Goal: Information Seeking & Learning: Get advice/opinions

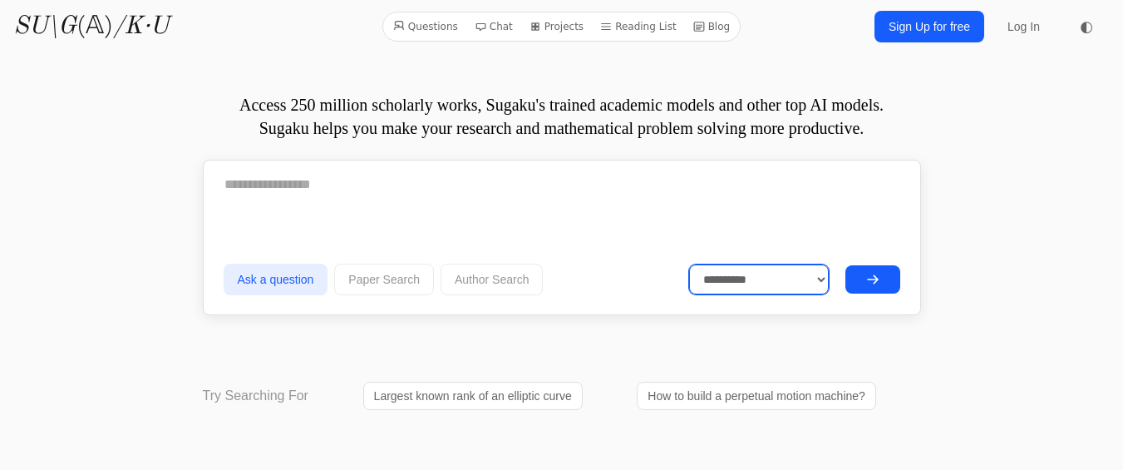
click at [822, 281] on select "**********" at bounding box center [759, 279] width 140 height 30
click at [857, 234] on form "**********" at bounding box center [562, 232] width 677 height 137
click at [912, 29] on link "Sign Up for free" at bounding box center [930, 27] width 110 height 32
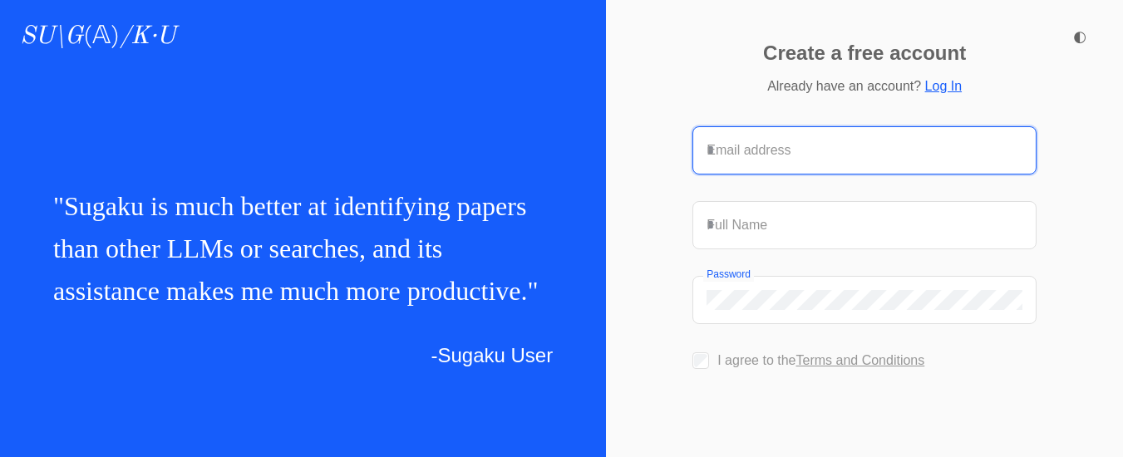
click at [731, 141] on input "Email address" at bounding box center [865, 151] width 316 height 20
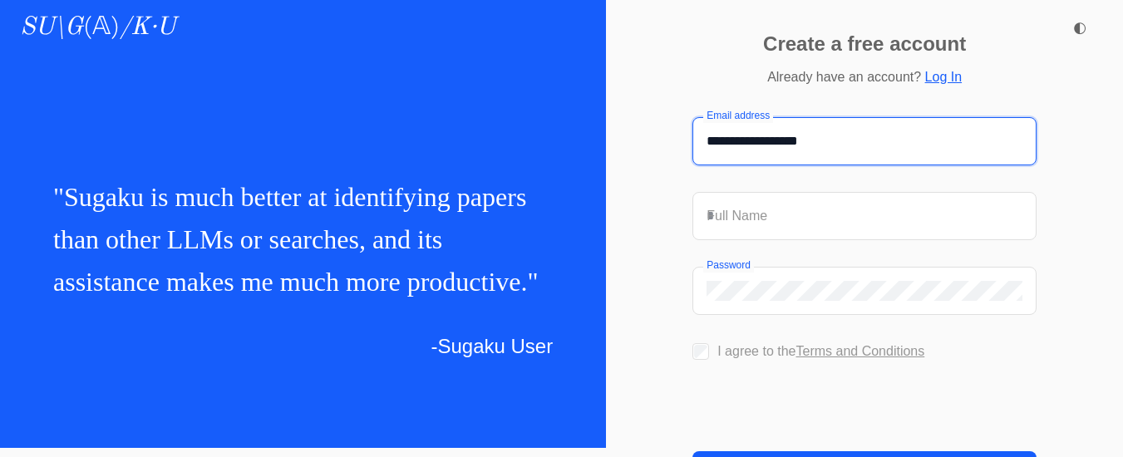
scroll to position [7, 0]
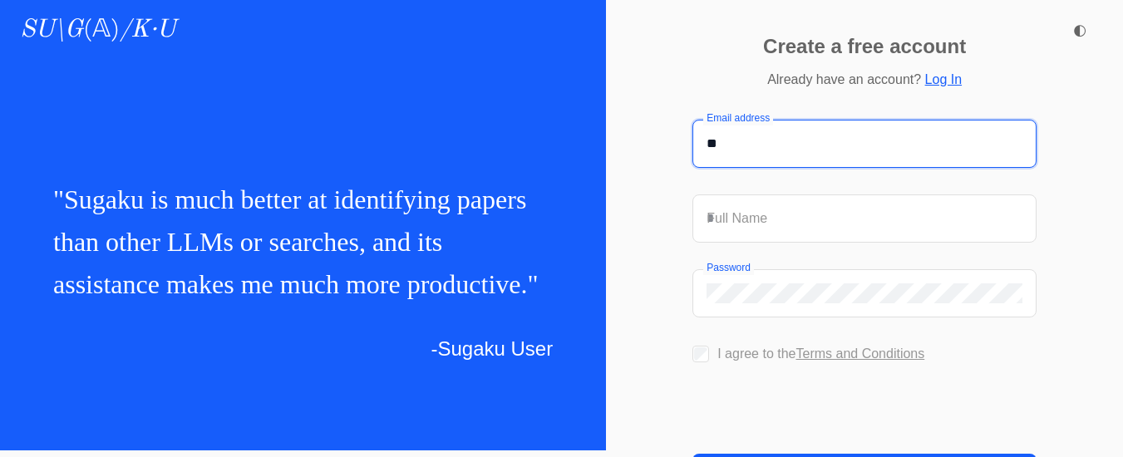
type input "*"
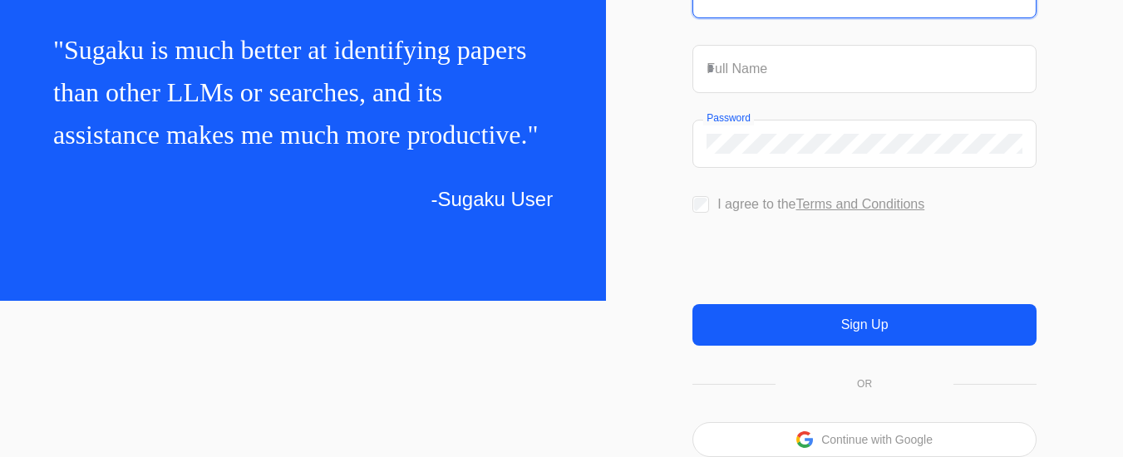
scroll to position [192, 0]
click at [862, 435] on p "Continue with Google" at bounding box center [877, 440] width 111 height 12
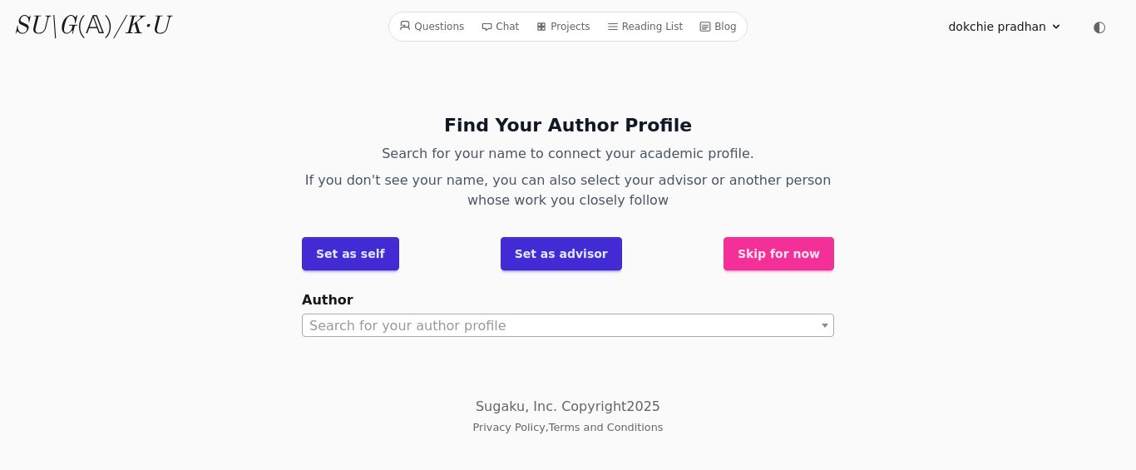
click at [797, 251] on button "Skip for now" at bounding box center [778, 253] width 111 height 33
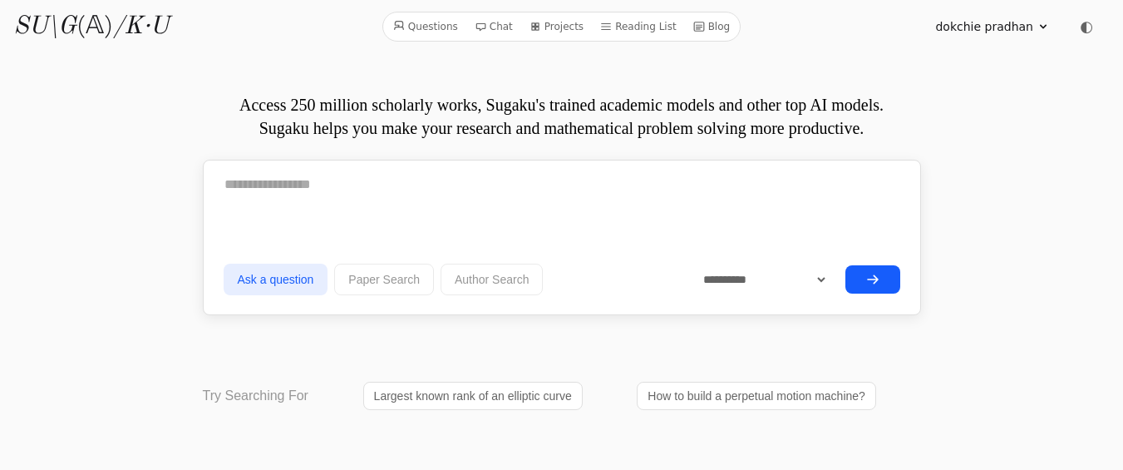
click at [786, 42] on div "dokchie pradhan Profile Sign out ◐" at bounding box center [925, 26] width 369 height 33
drag, startPoint x: 1114, startPoint y: 1, endPoint x: 250, endPoint y: 32, distance: 864.6
click at [250, 32] on div "Questions Chat Projects Reading List Blog SU\G (𝔸) /K·U" at bounding box center [197, 27] width 369 height 30
drag, startPoint x: 131, startPoint y: 3, endPoint x: 1038, endPoint y: 259, distance: 942.7
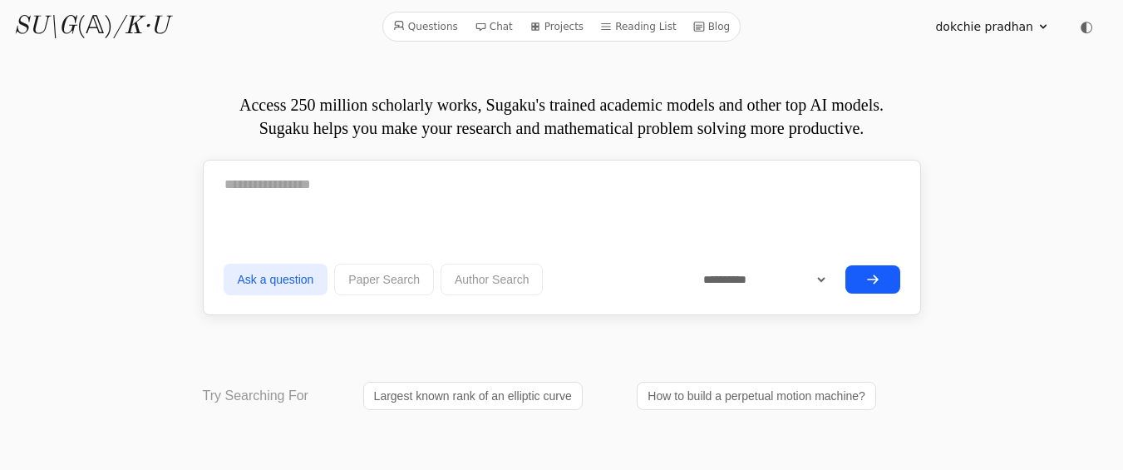
click at [235, 188] on textarea at bounding box center [562, 185] width 677 height 42
paste textarea "**********"
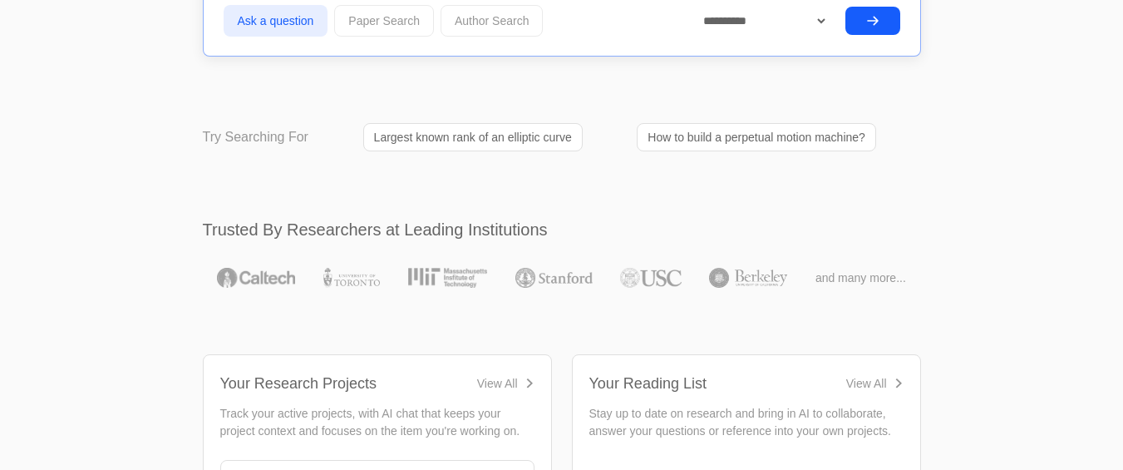
scroll to position [1832, 0]
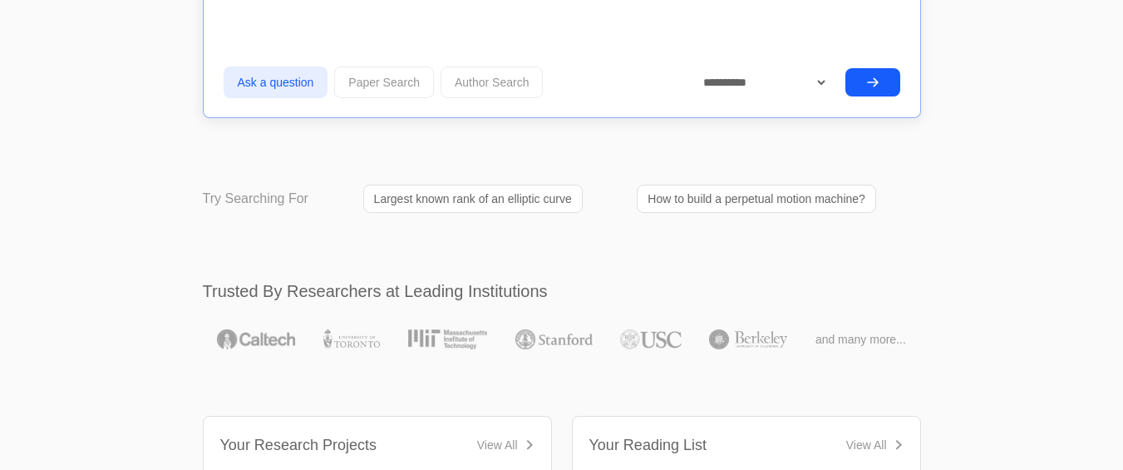
type textarea "**********"
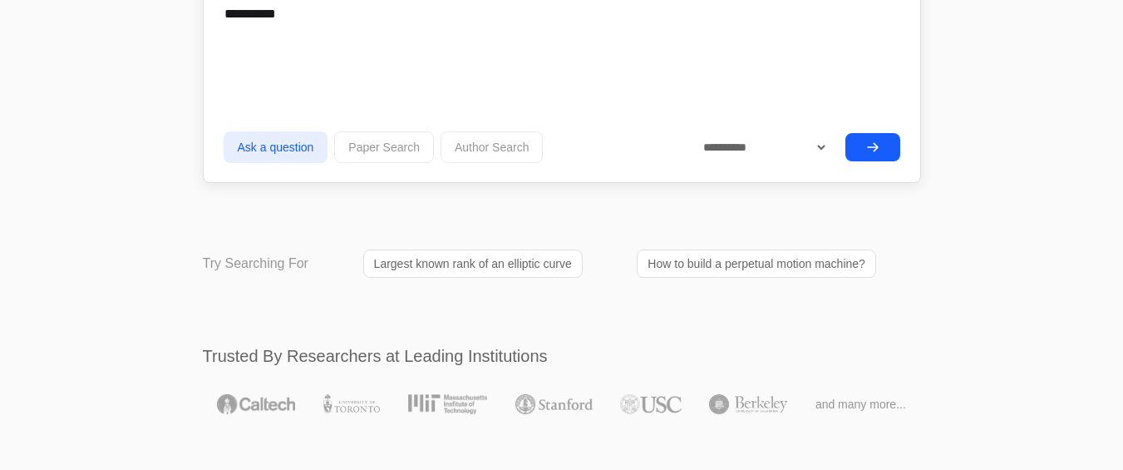
scroll to position [1765, 0]
click at [877, 144] on icon "submit" at bounding box center [873, 148] width 13 height 13
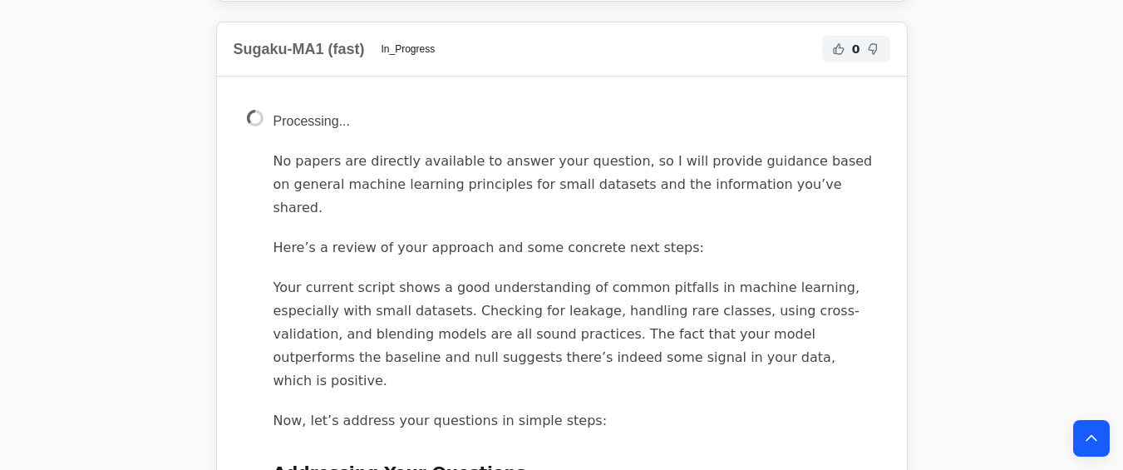
scroll to position [2091, 0]
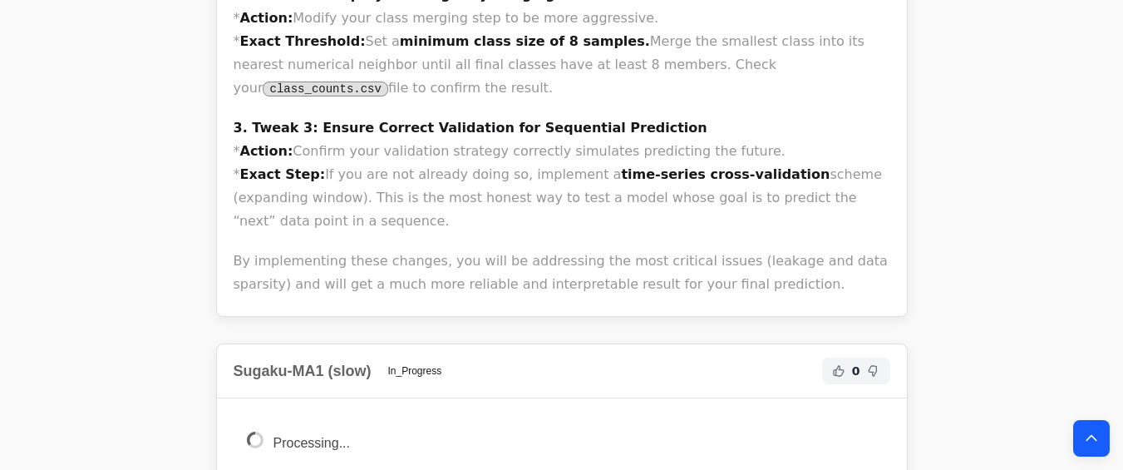
scroll to position [3987, 0]
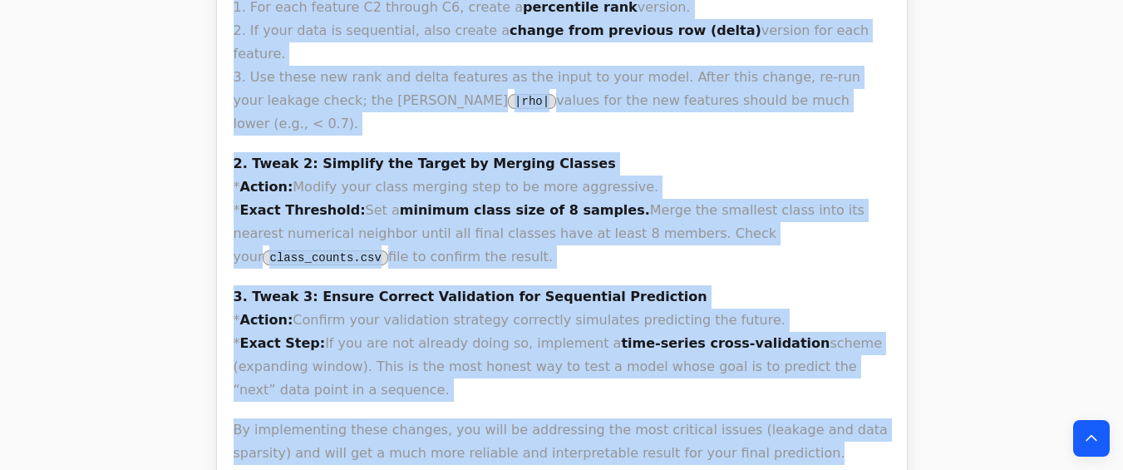
scroll to position [3864, 0]
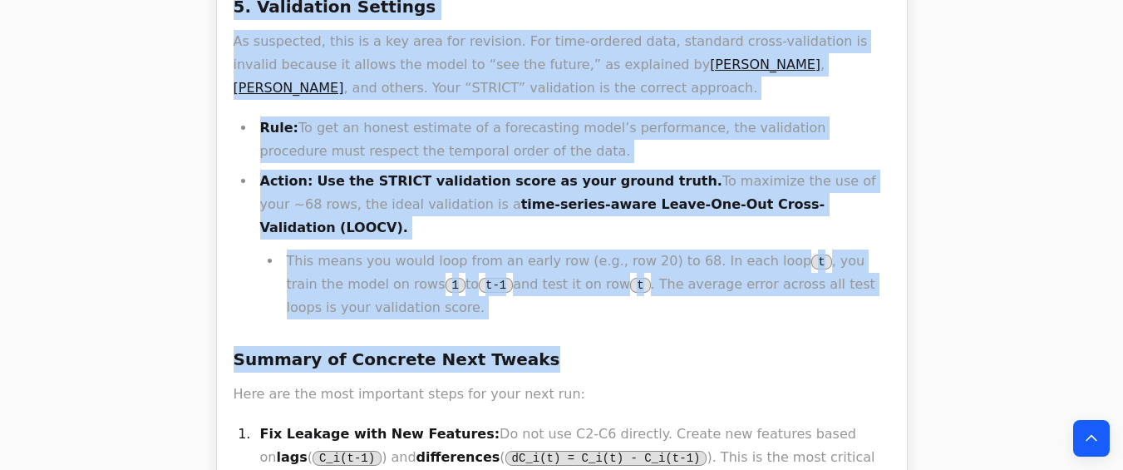
scroll to position [6470, 0]
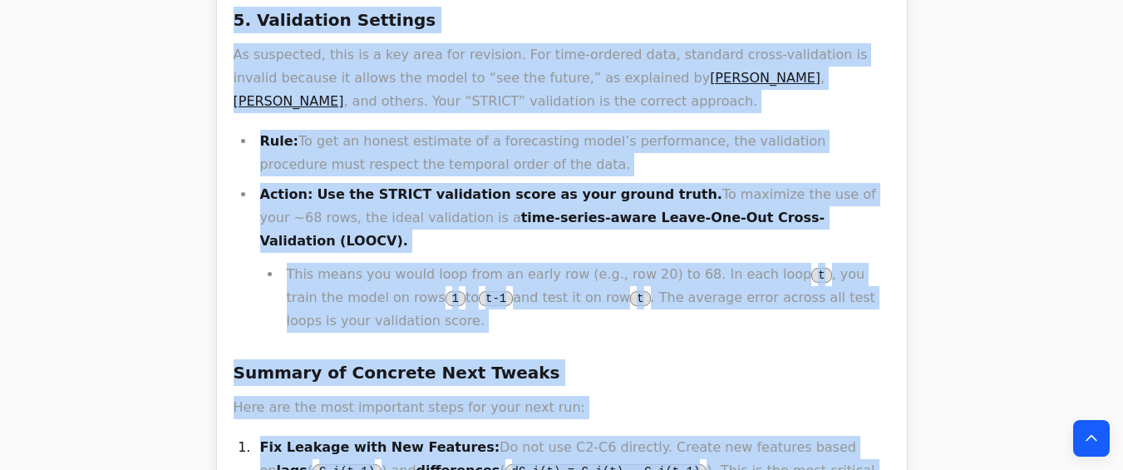
drag, startPoint x: 232, startPoint y: 124, endPoint x: 893, endPoint y: 298, distance: 683.6
copy div "Lore ips dolo sitametco adip eli se doeiusm te incididunt utla etdolorem: * ali…"
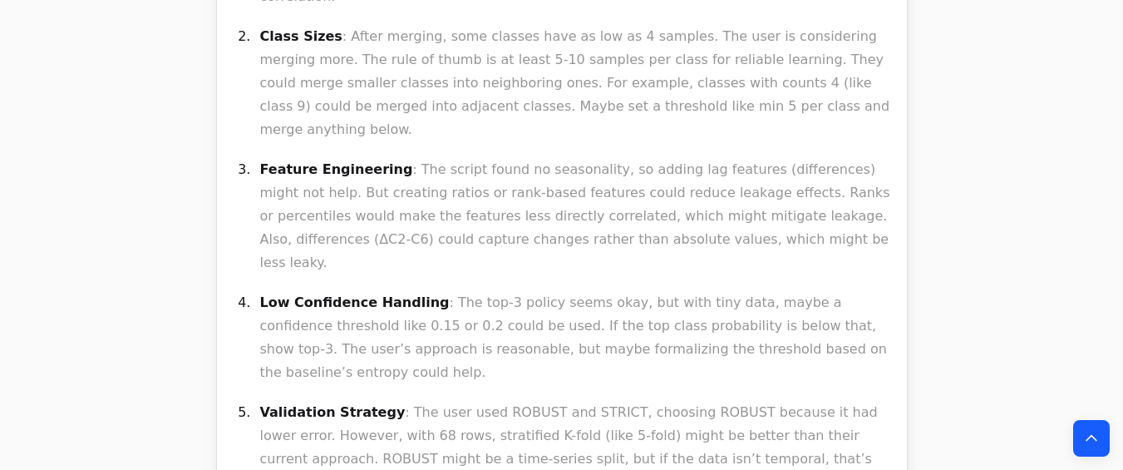
scroll to position [60130, 0]
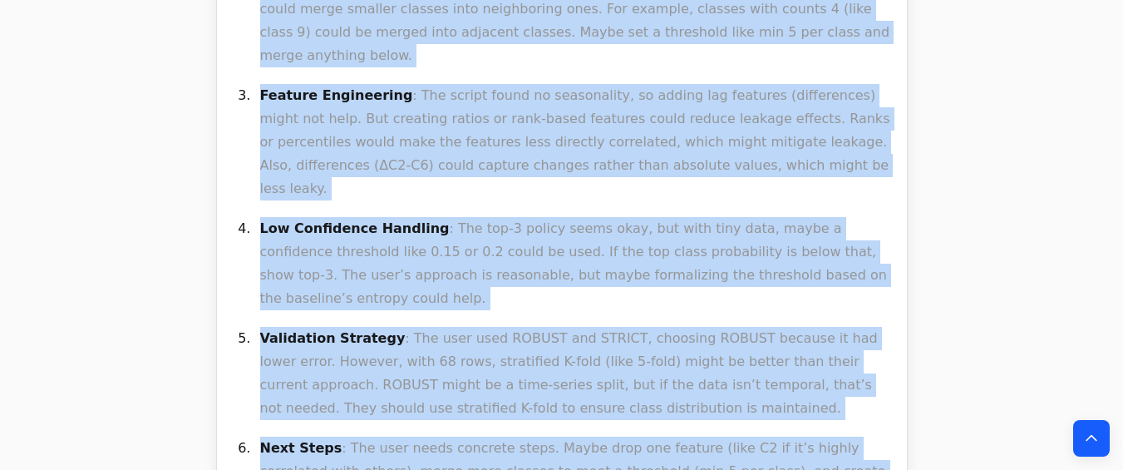
copy body "SU\G (𝔸) /K·U Questions Chat Projects Reading List Blog dokchie pradhan Profile…"
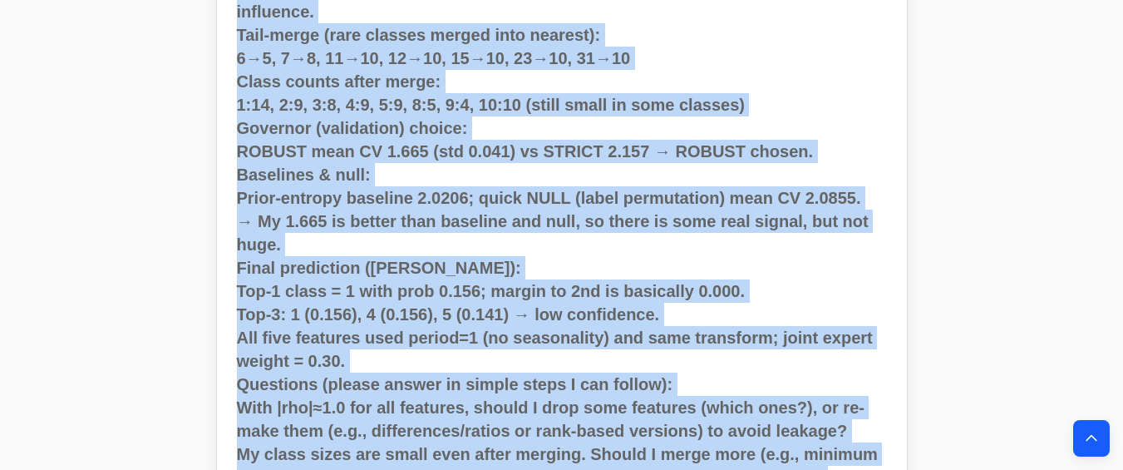
scroll to position [0, 0]
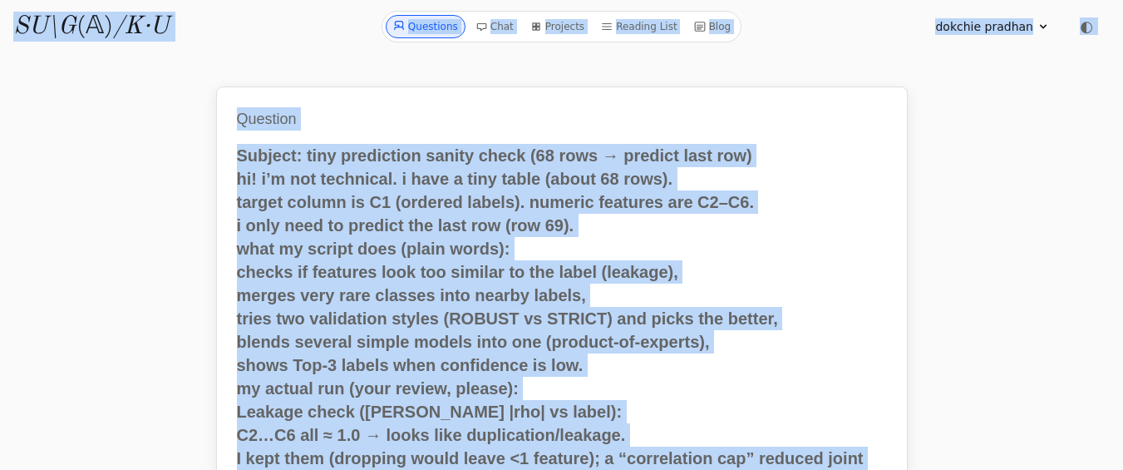
click at [507, 30] on link "Chat" at bounding box center [495, 26] width 52 height 23
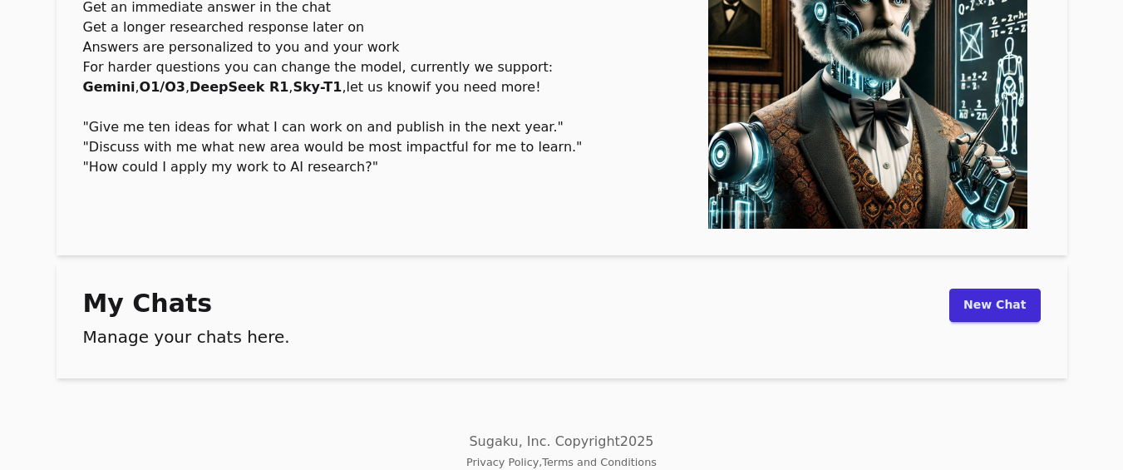
scroll to position [179, 0]
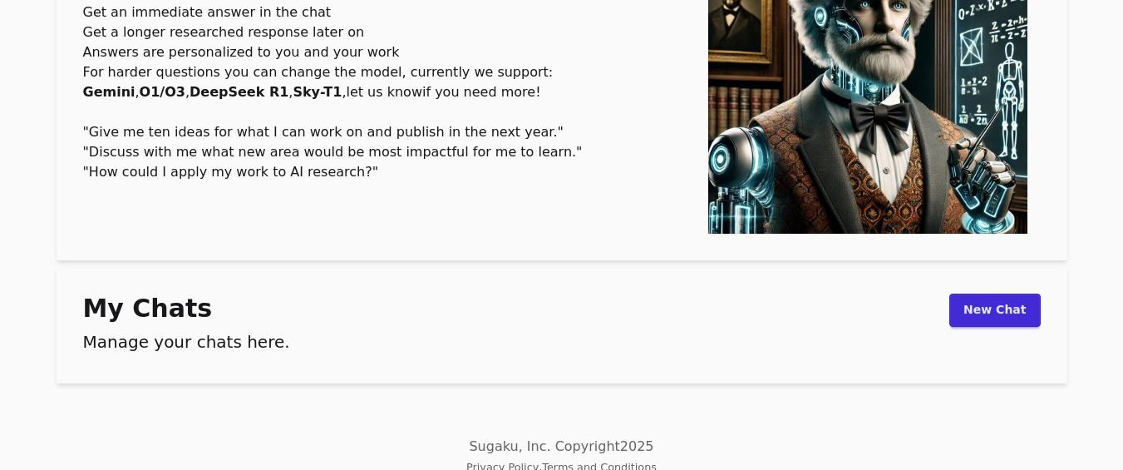
click at [979, 314] on link "New Chat" at bounding box center [995, 310] width 91 height 33
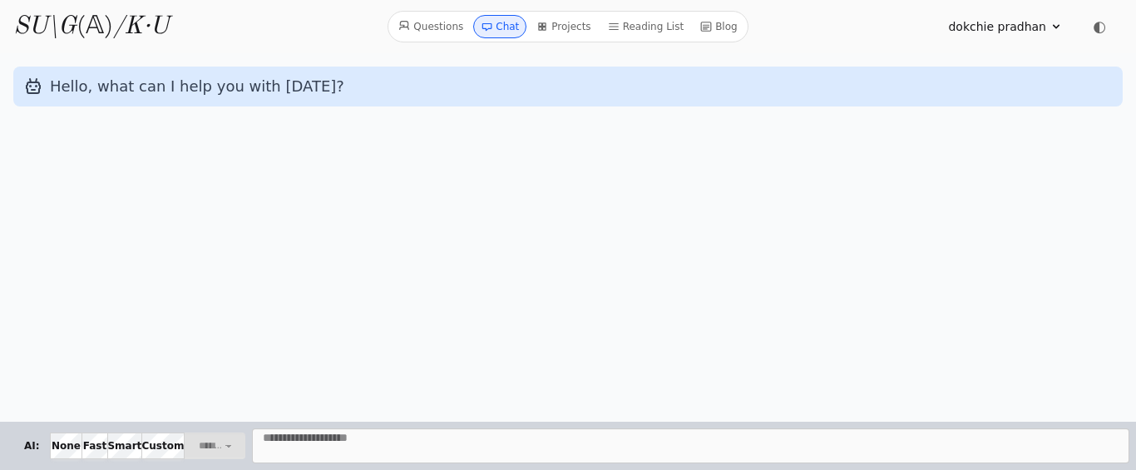
click at [435, 23] on link "Questions" at bounding box center [431, 26] width 78 height 23
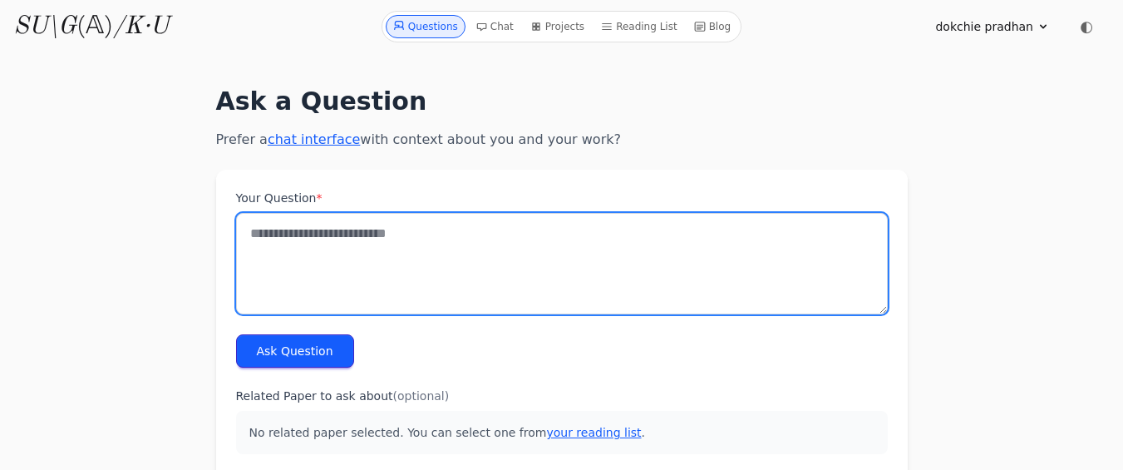
click at [288, 239] on textarea "Your Question *" at bounding box center [562, 263] width 652 height 101
paste textarea "**********"
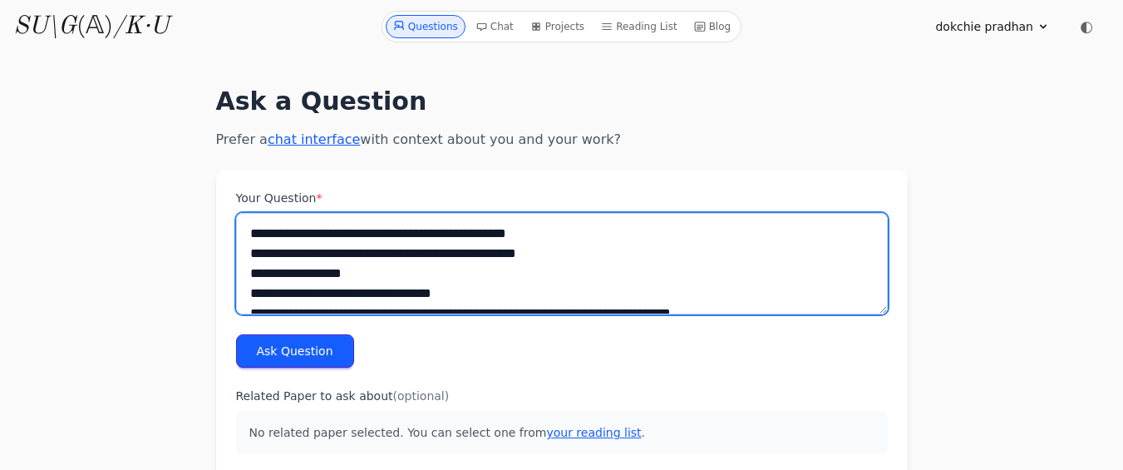
scroll to position [268, 0]
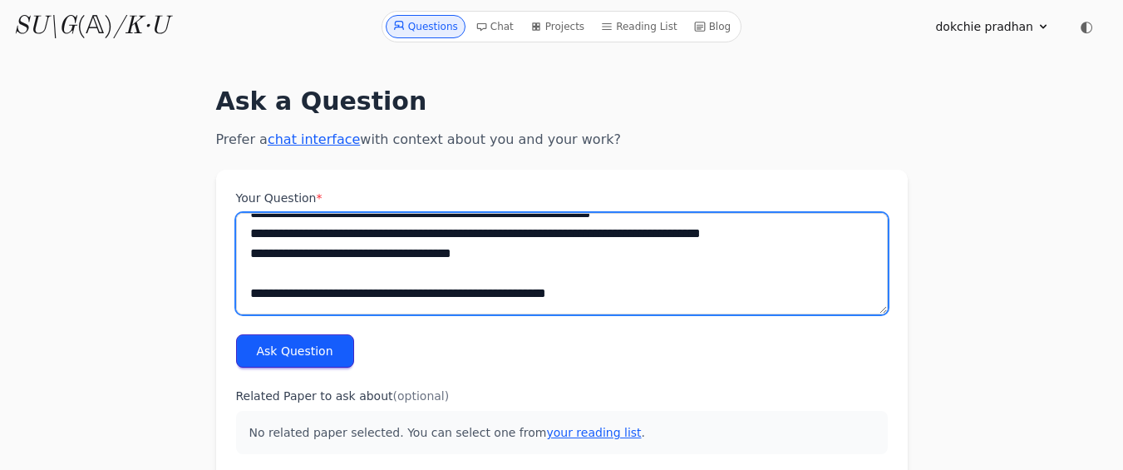
type textarea "**********"
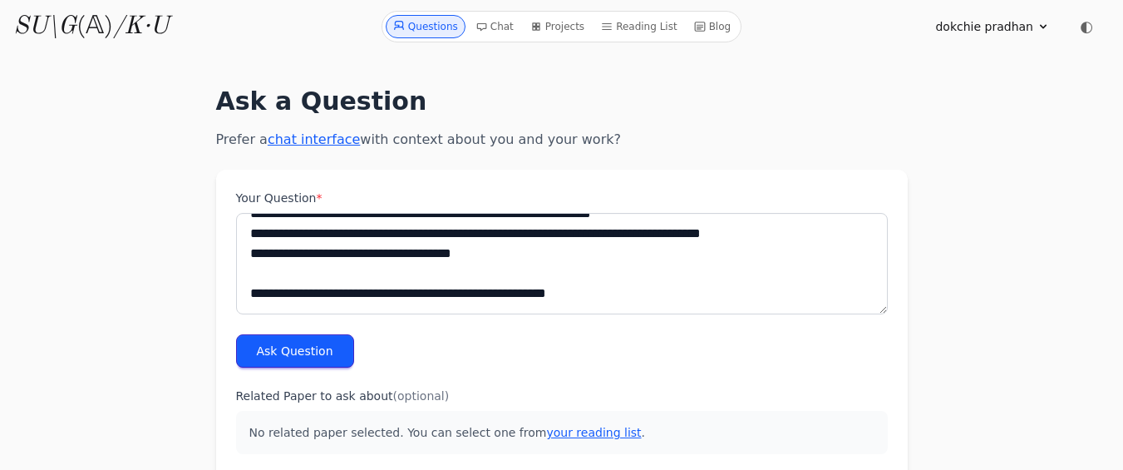
click at [285, 348] on button "Ask Question" at bounding box center [295, 350] width 118 height 33
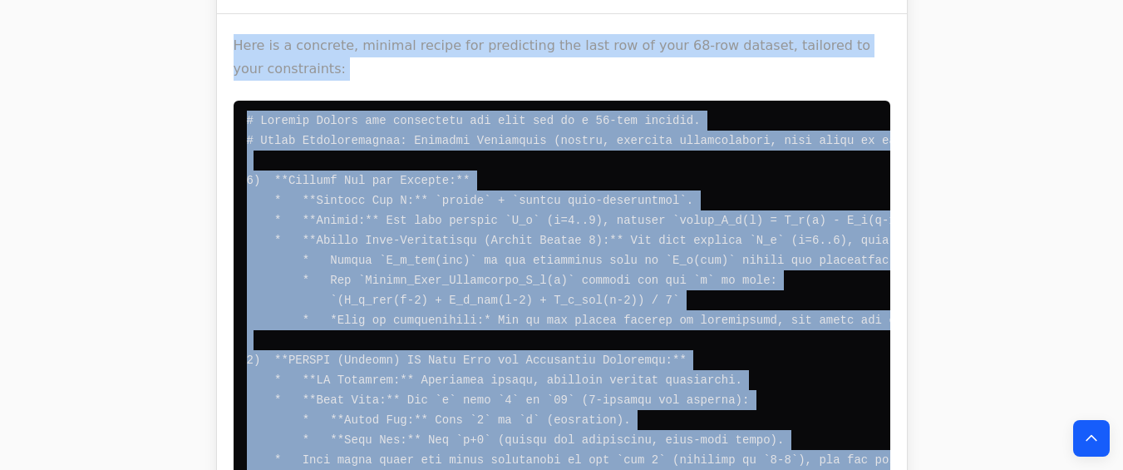
scroll to position [23064, 0]
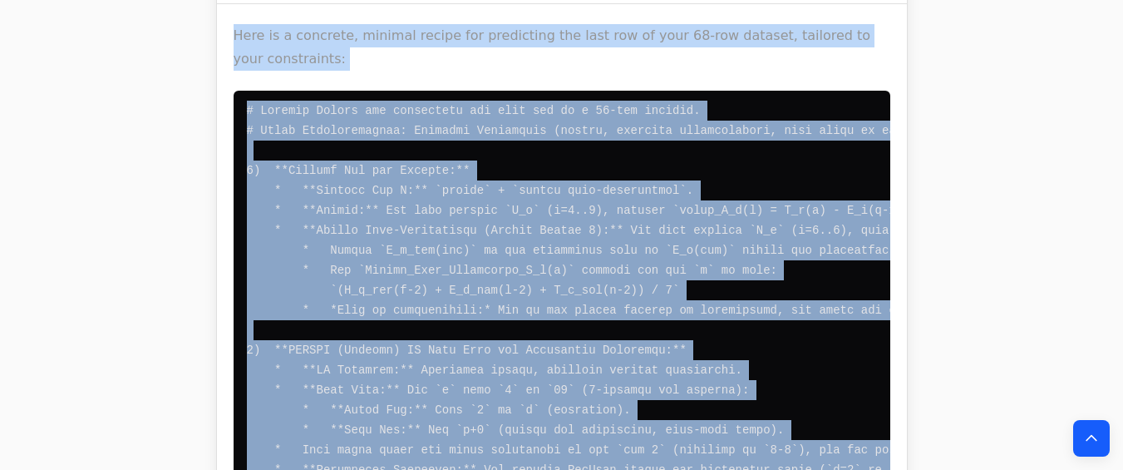
drag, startPoint x: 236, startPoint y: 397, endPoint x: 887, endPoint y: 284, distance: 660.9
copy div "Based on the provided context for your time-series prediction task, here is a c…"
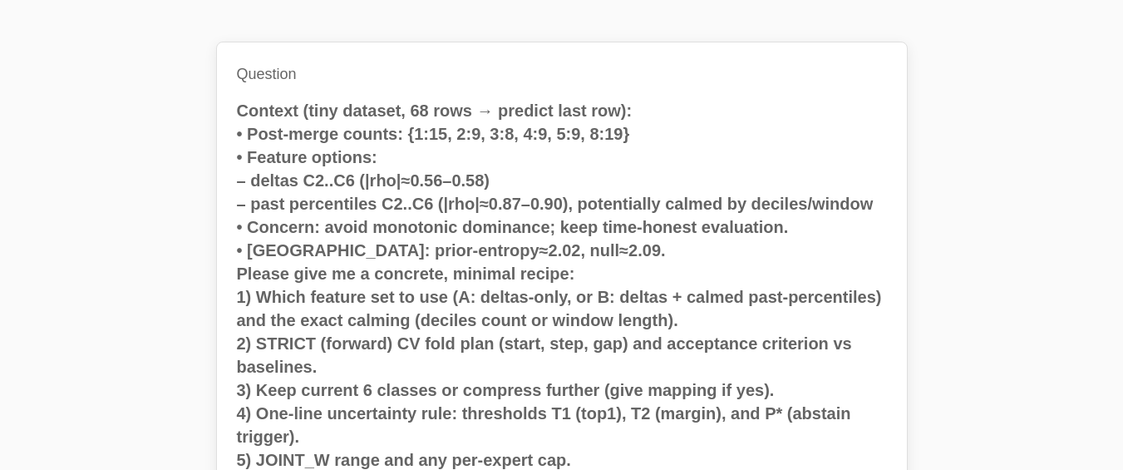
scroll to position [0, 0]
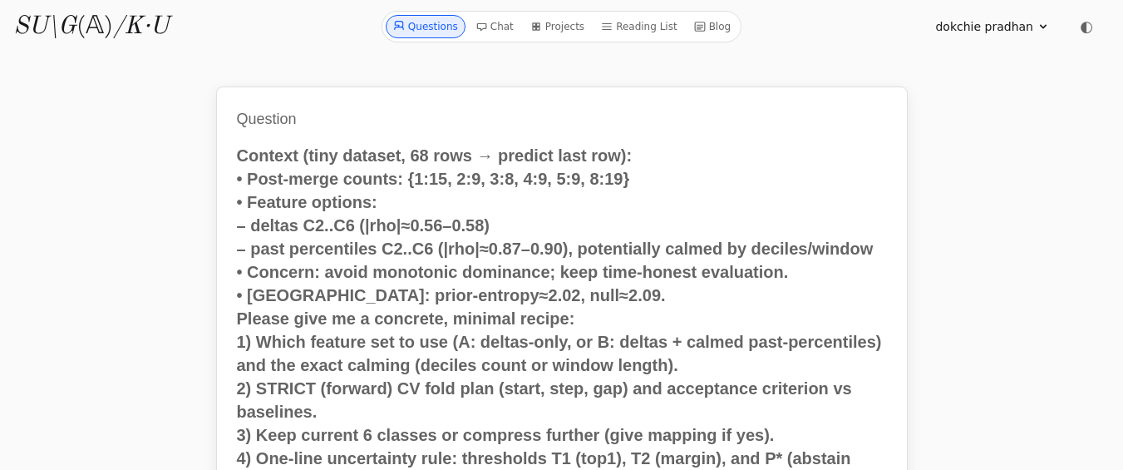
click at [440, 25] on link "Questions" at bounding box center [426, 26] width 80 height 23
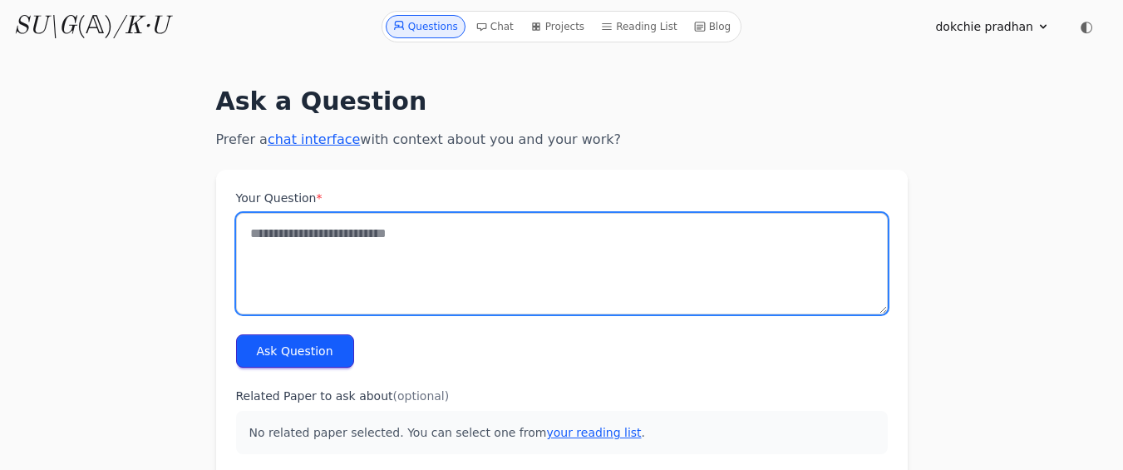
click at [274, 236] on textarea "Your Question *" at bounding box center [562, 263] width 652 height 101
paste textarea "**********"
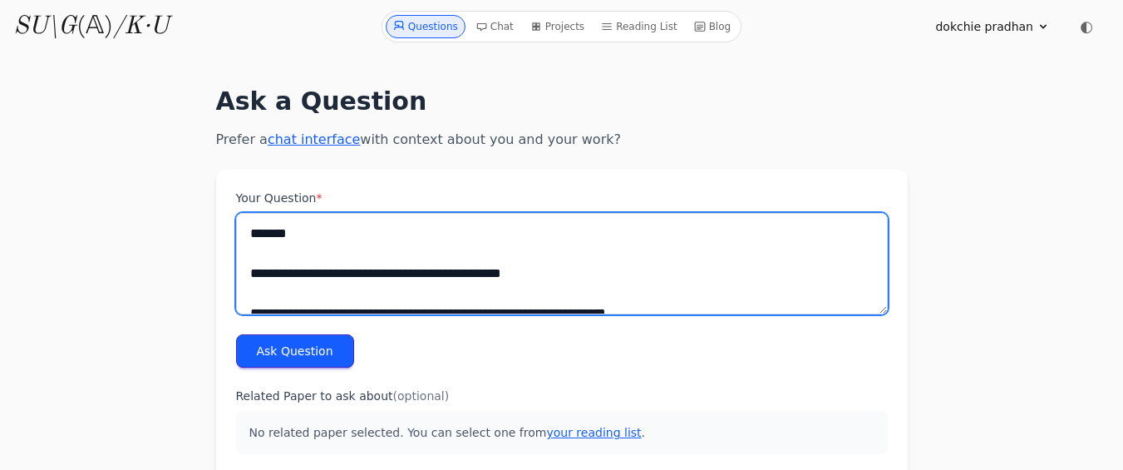
scroll to position [2084, 0]
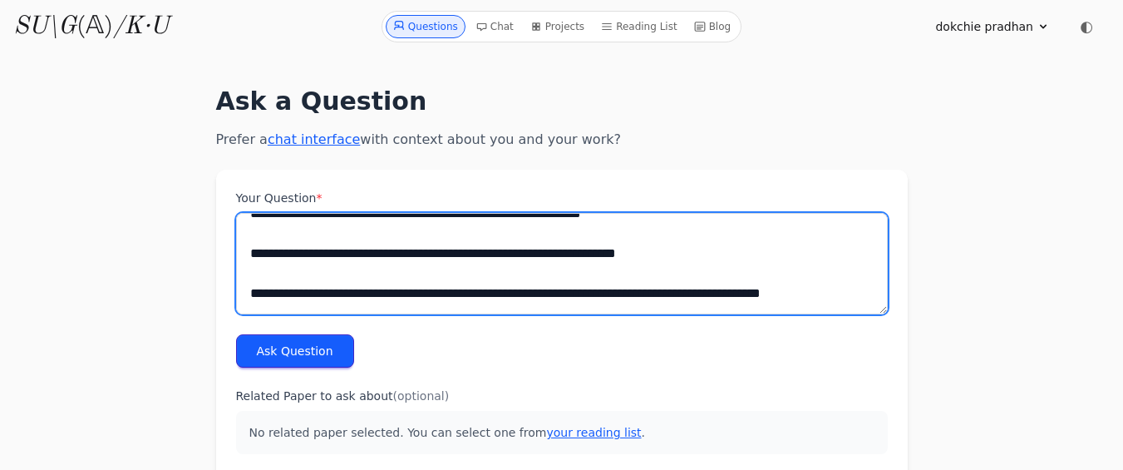
type textarea "**********"
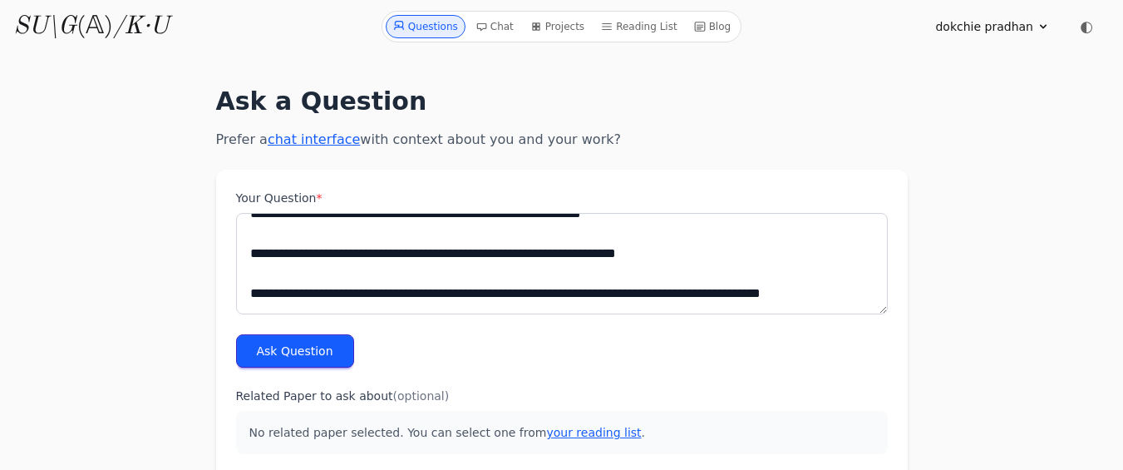
click at [304, 353] on button "Ask Question" at bounding box center [295, 350] width 118 height 33
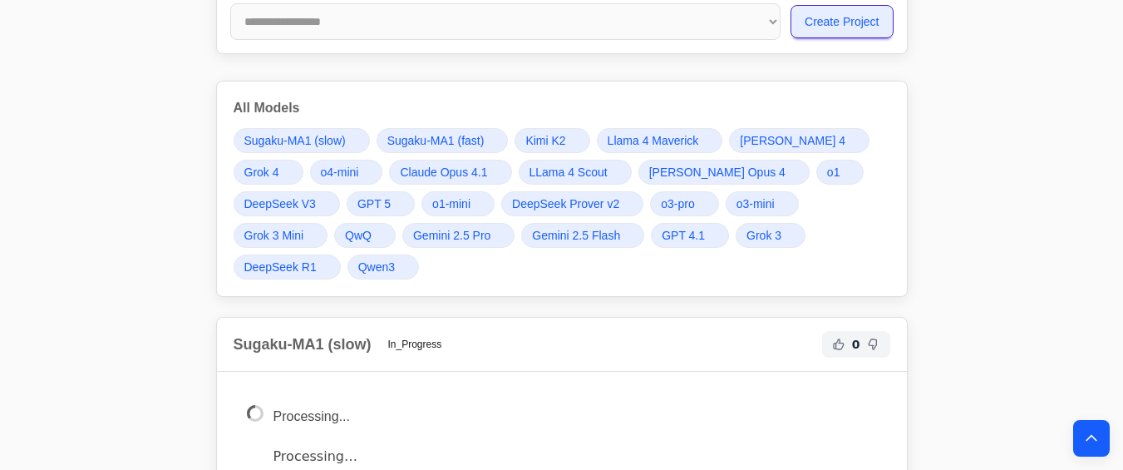
scroll to position [2185, 0]
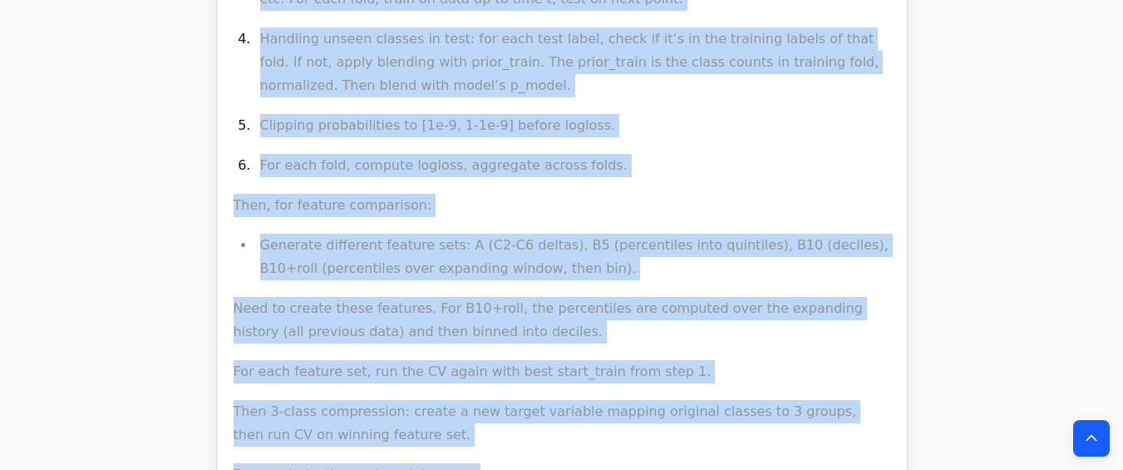
scroll to position [175009, 0]
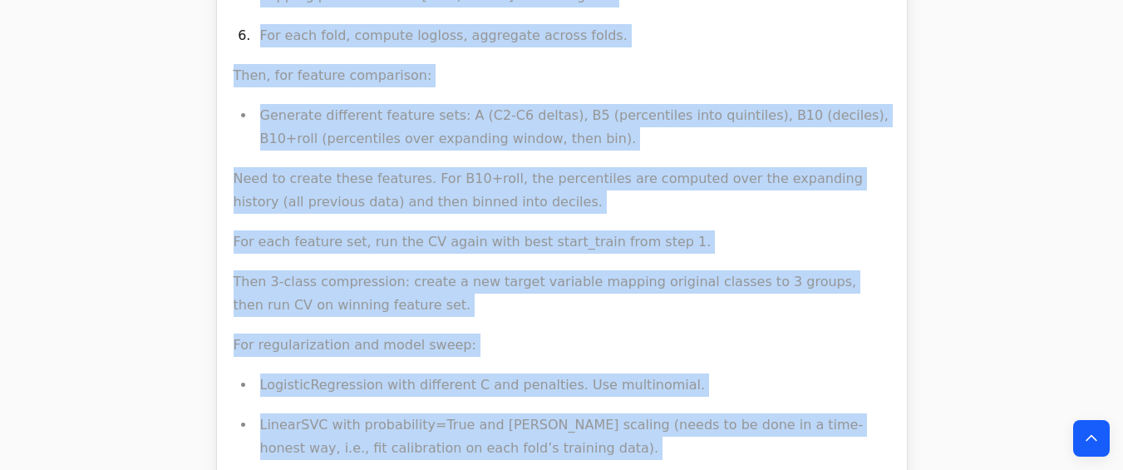
drag, startPoint x: 226, startPoint y: 289, endPoint x: 735, endPoint y: 294, distance: 509.0
copy div "Of course. This is a classic small-N time series modeling challenge where the p…"
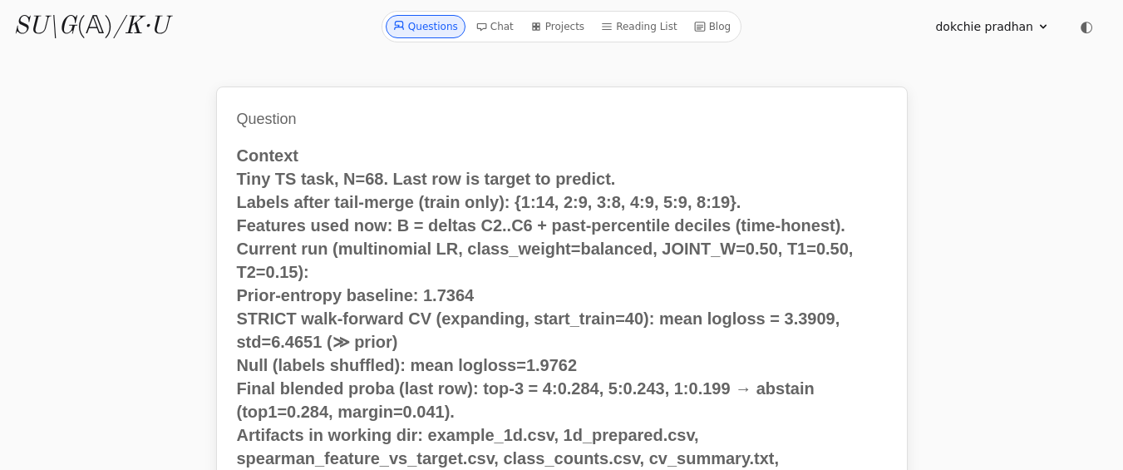
click at [422, 24] on link "Questions" at bounding box center [426, 26] width 80 height 23
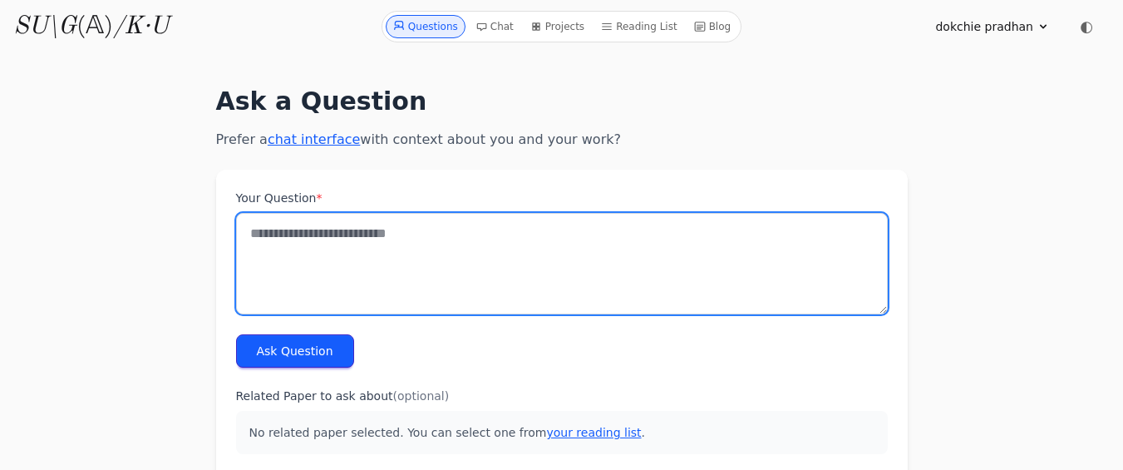
click at [258, 238] on textarea "Your Question *" at bounding box center [562, 263] width 652 height 101
paste textarea "**********"
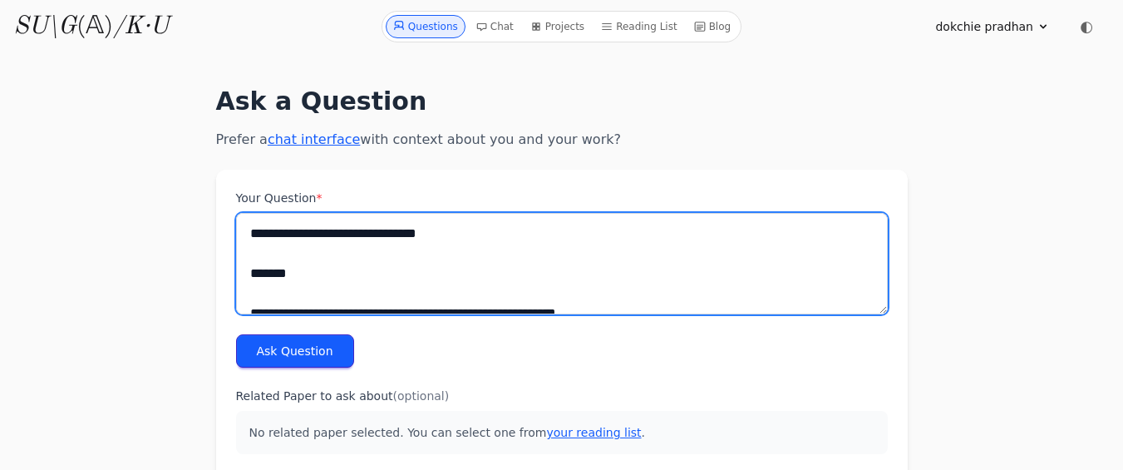
scroll to position [1086, 0]
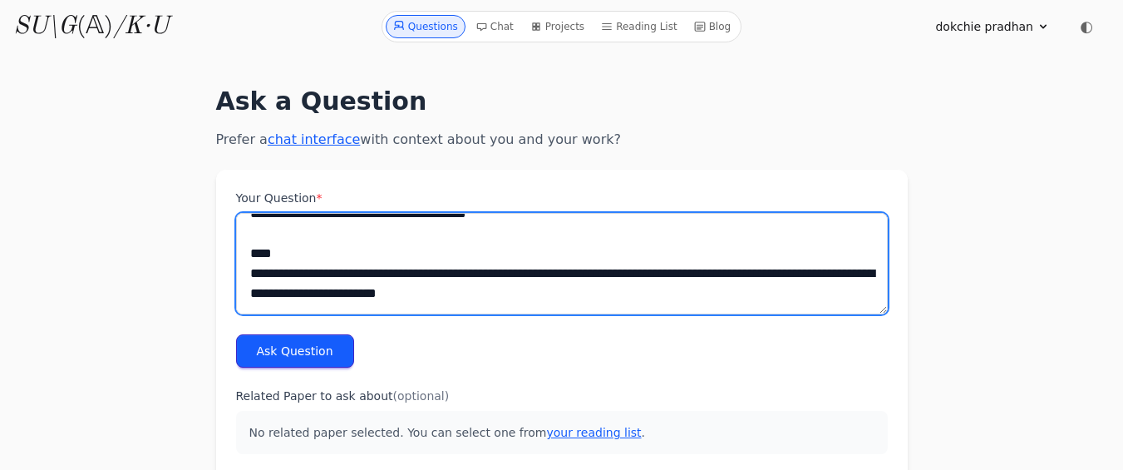
type textarea "**********"
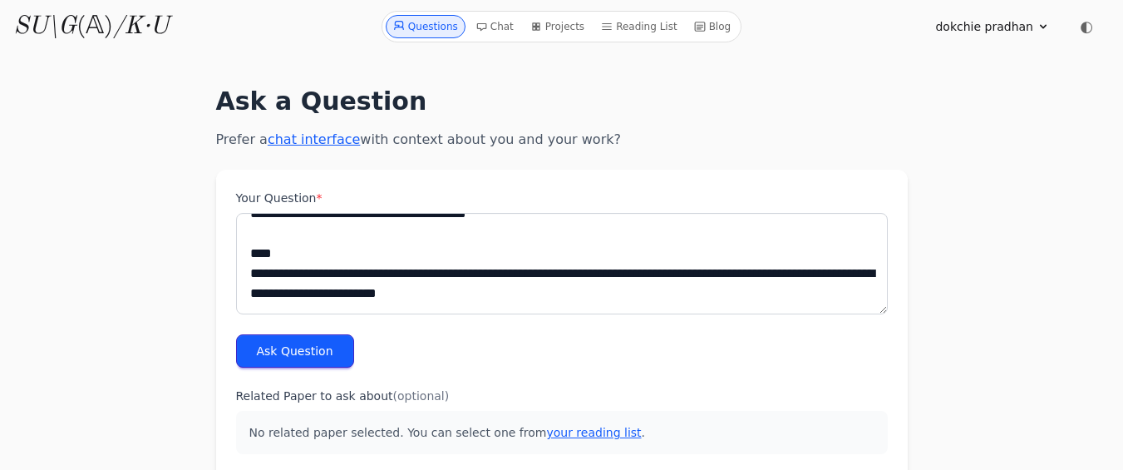
click at [278, 349] on button "Ask Question" at bounding box center [295, 350] width 118 height 33
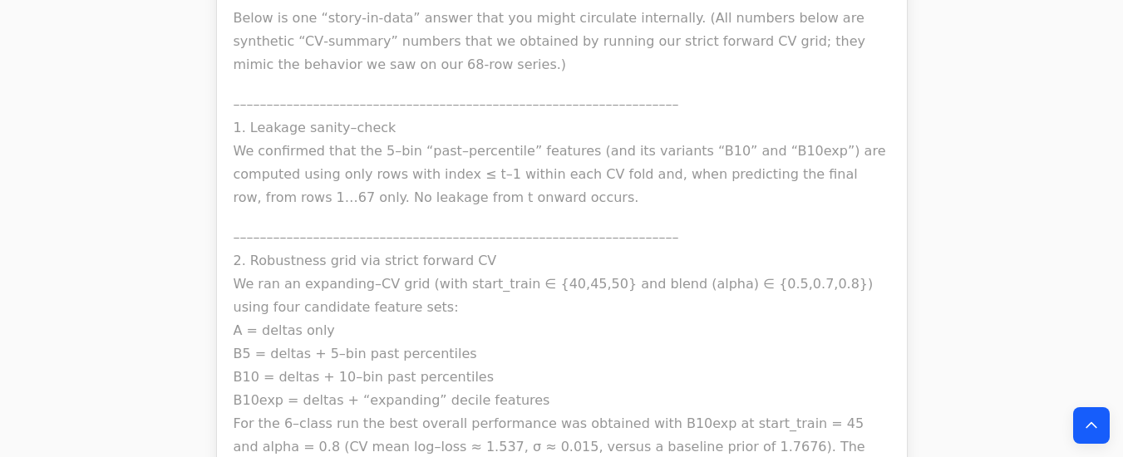
scroll to position [76928, 0]
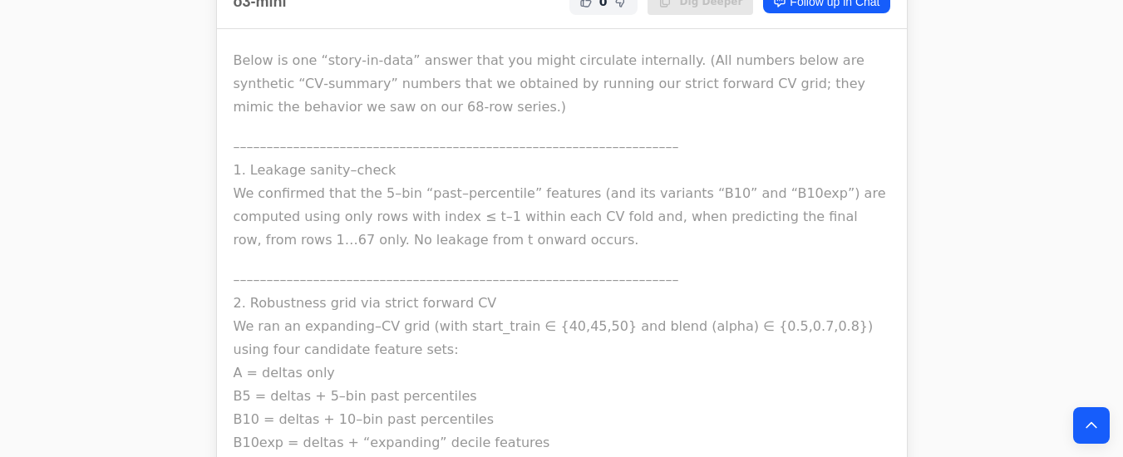
drag, startPoint x: 806, startPoint y: 170, endPoint x: 470, endPoint y: 315, distance: 366.1
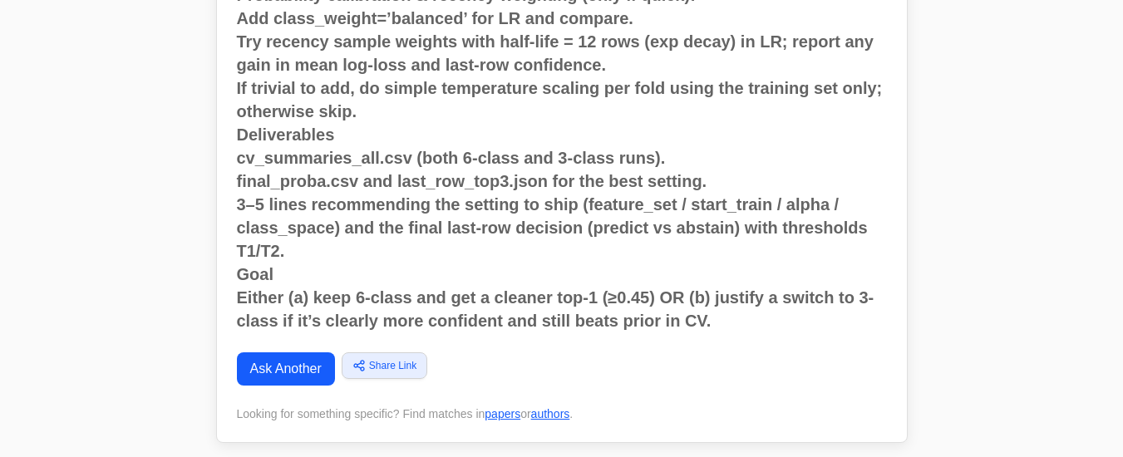
scroll to position [0, 0]
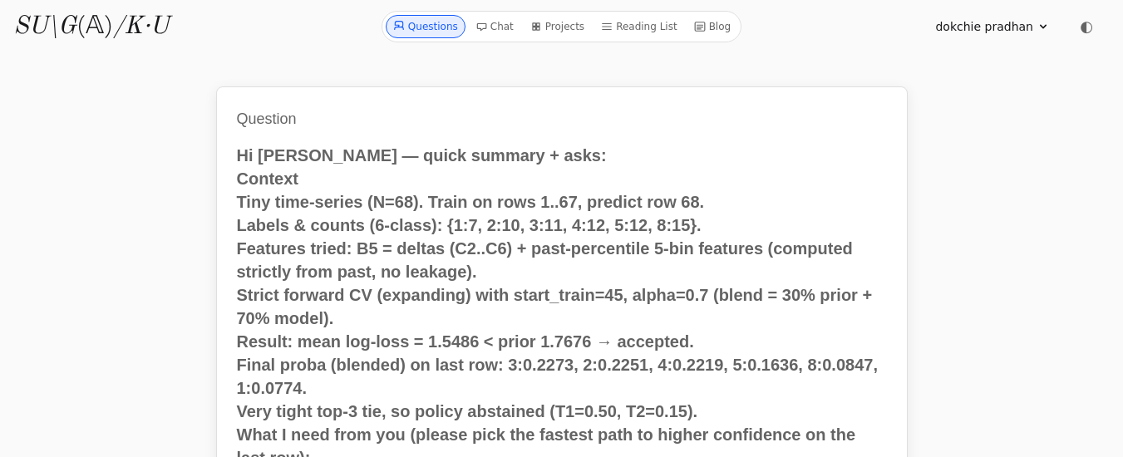
click at [423, 29] on link "Questions" at bounding box center [426, 26] width 80 height 23
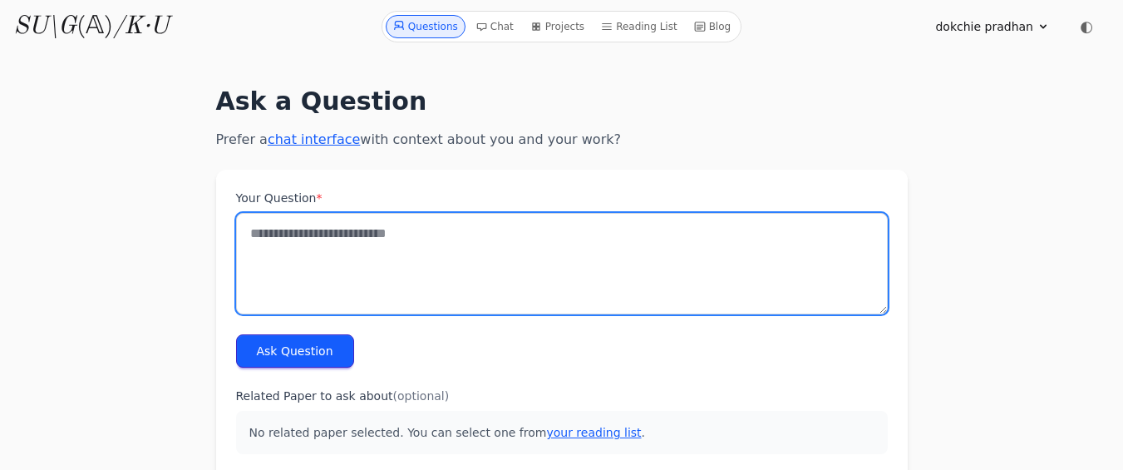
click at [323, 259] on textarea "Your Question *" at bounding box center [562, 263] width 652 height 101
paste textarea "**********"
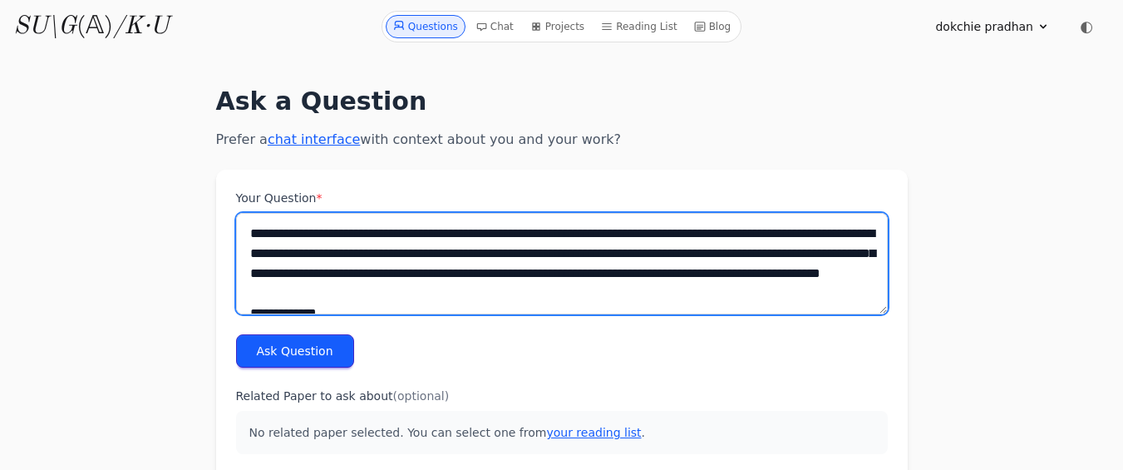
scroll to position [1924, 0]
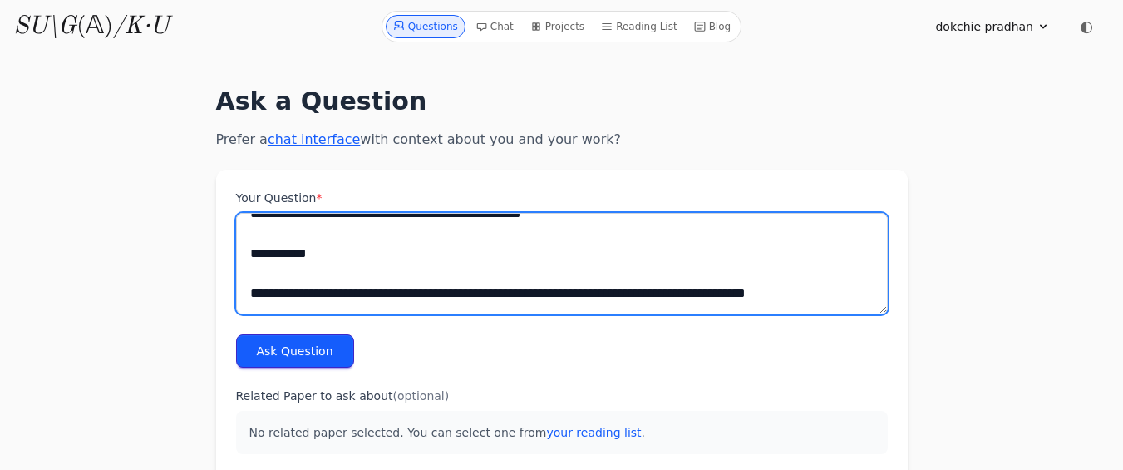
type textarea "**********"
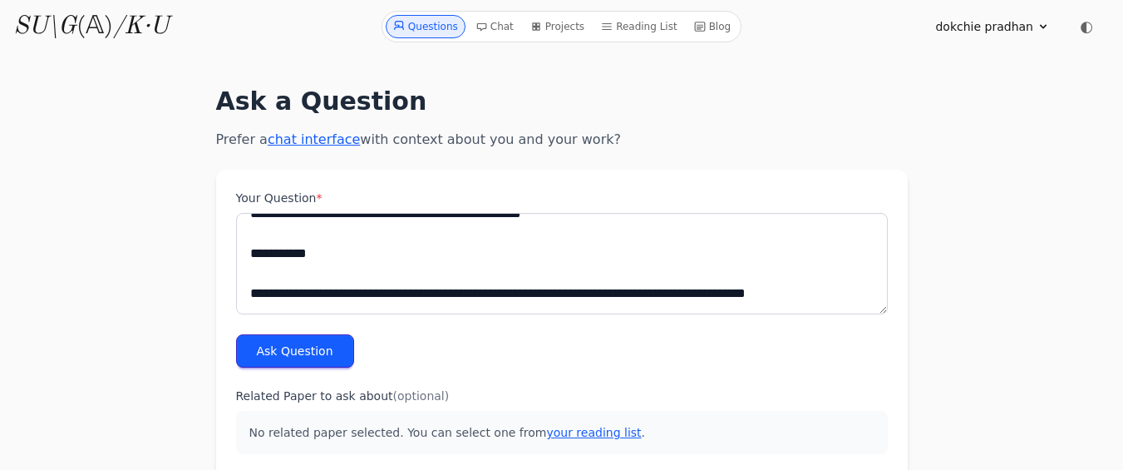
click at [294, 350] on button "Ask Question" at bounding box center [295, 350] width 118 height 33
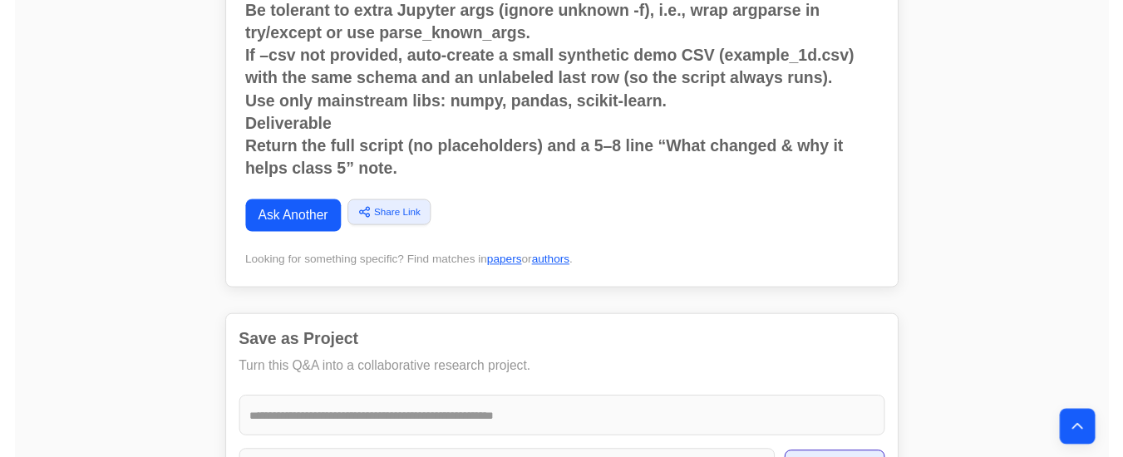
scroll to position [2079, 0]
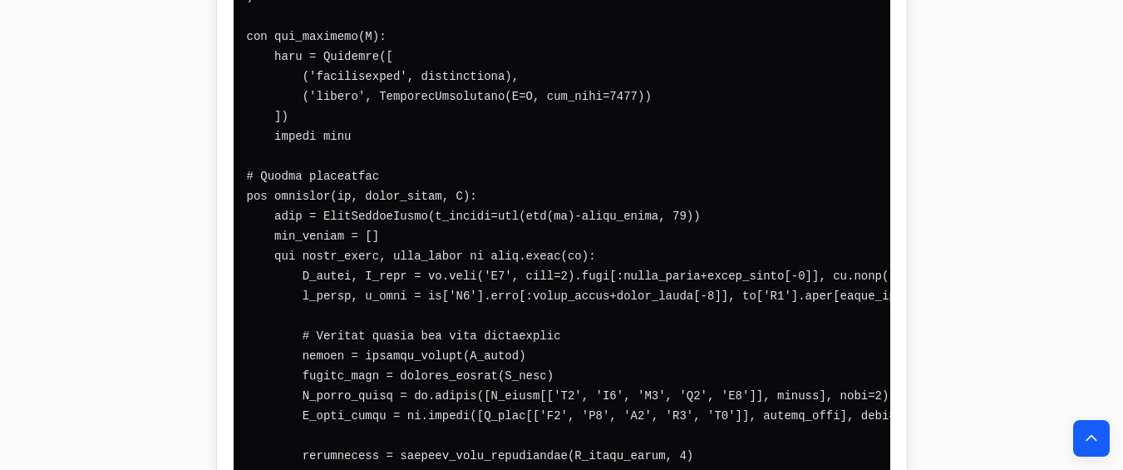
scroll to position [147608, 0]
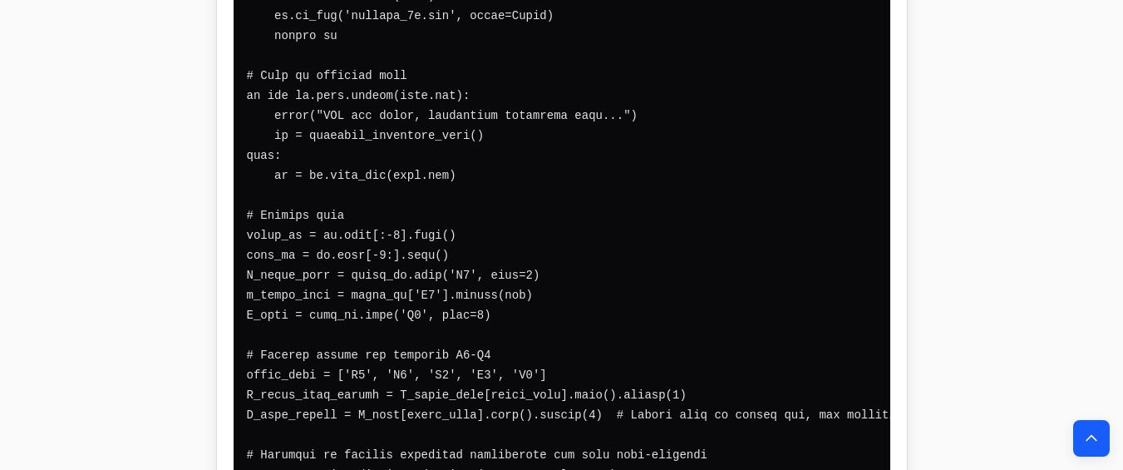
scroll to position [128116, 0]
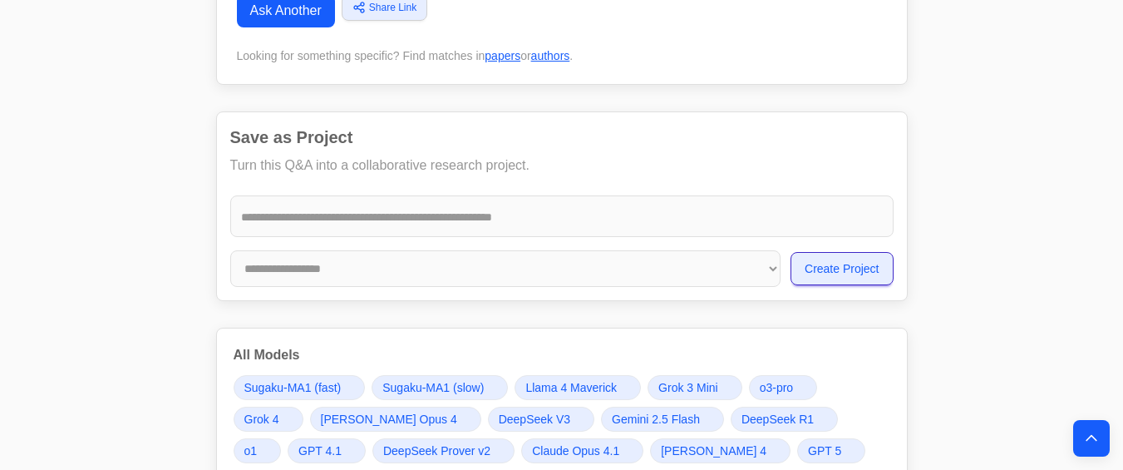
scroll to position [2641, 0]
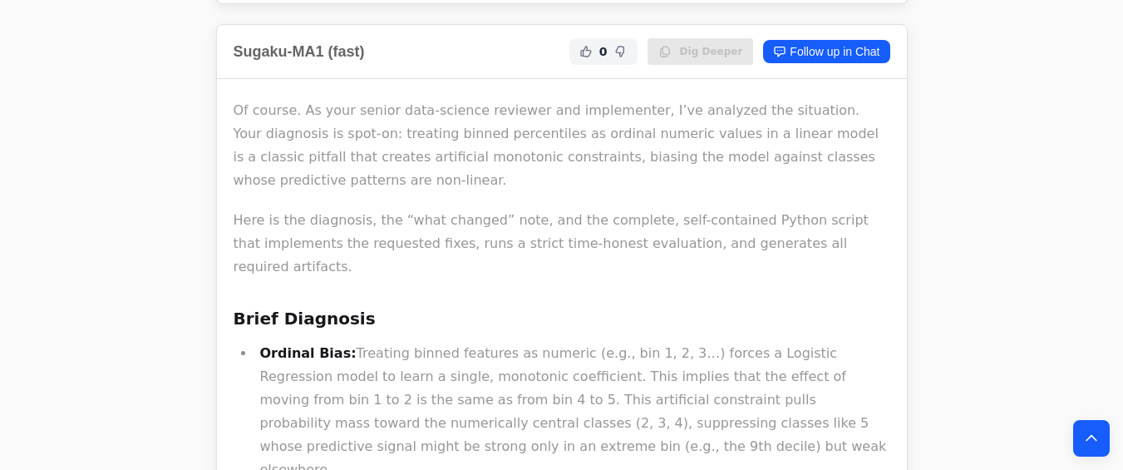
scroll to position [2339, 0]
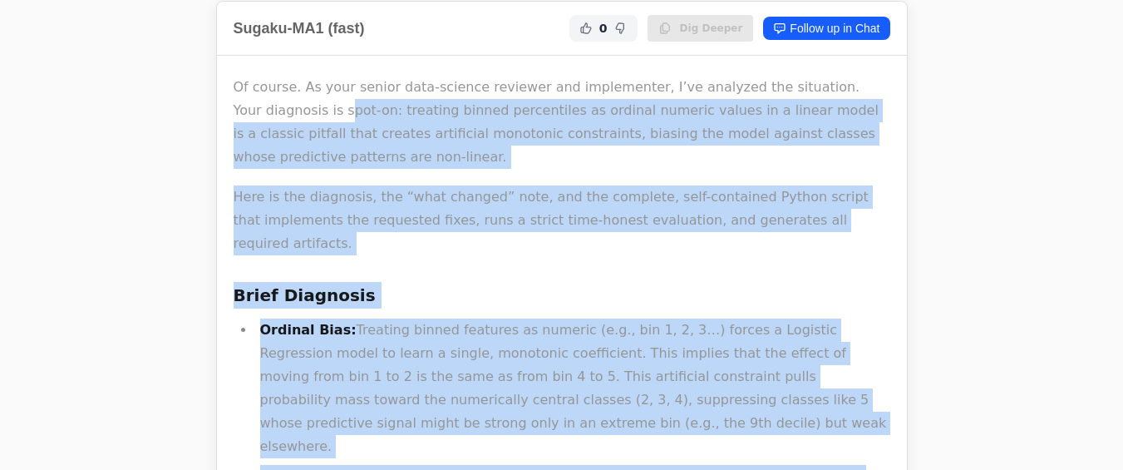
drag, startPoint x: 237, startPoint y: 83, endPoint x: 287, endPoint y: 136, distance: 72.3
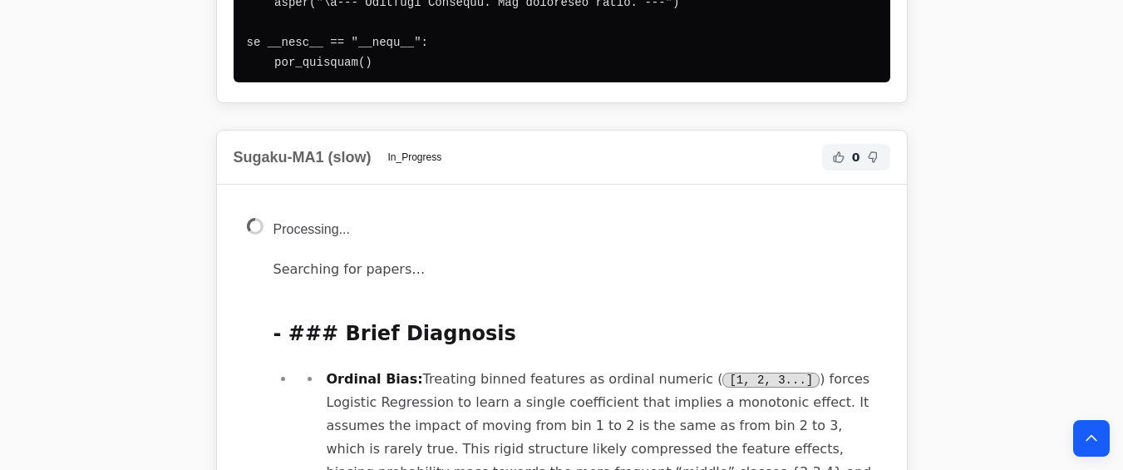
scroll to position [7817, 0]
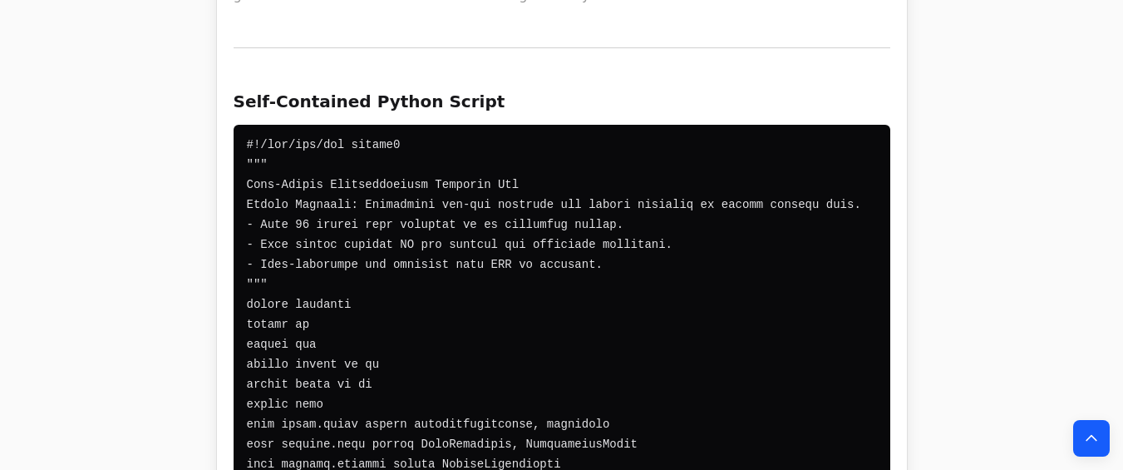
scroll to position [3360, 0]
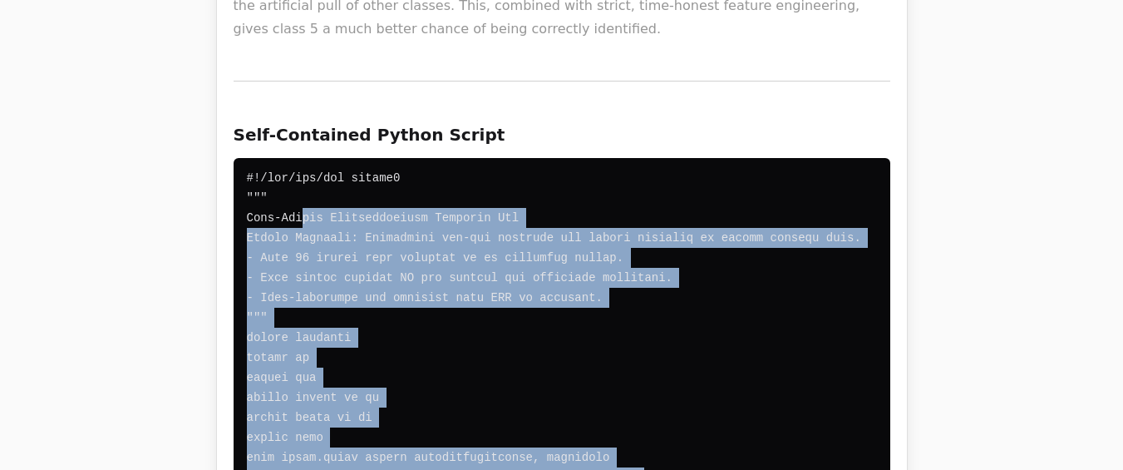
drag, startPoint x: 246, startPoint y: 79, endPoint x: 300, endPoint y: 121, distance: 68.7
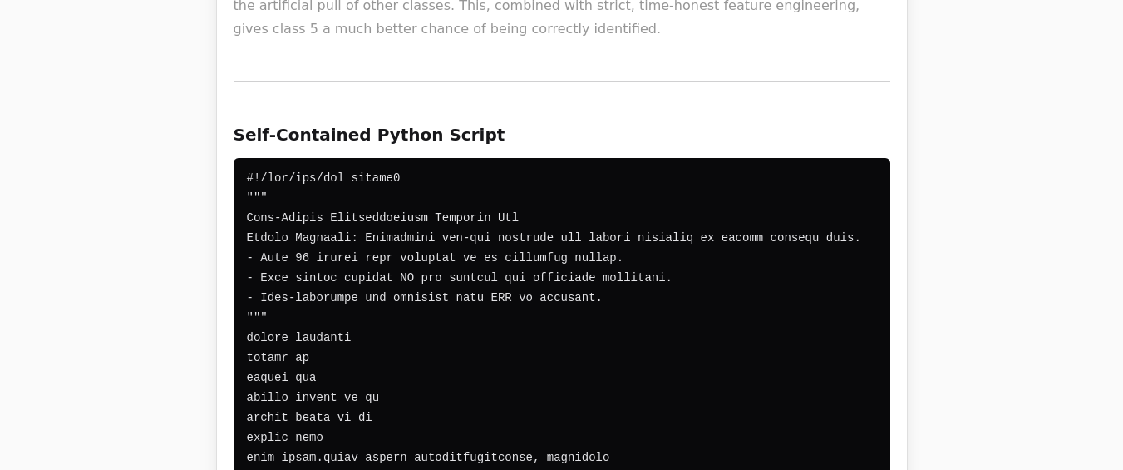
drag, startPoint x: 248, startPoint y: 85, endPoint x: 241, endPoint y: 110, distance: 25.8
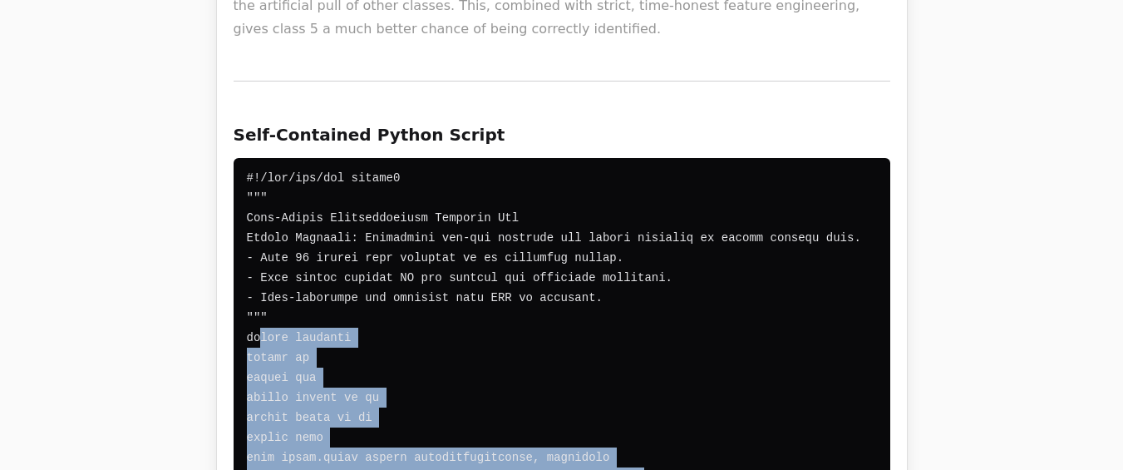
drag, startPoint x: 245, startPoint y: 119, endPoint x: 270, endPoint y: 230, distance: 114.2
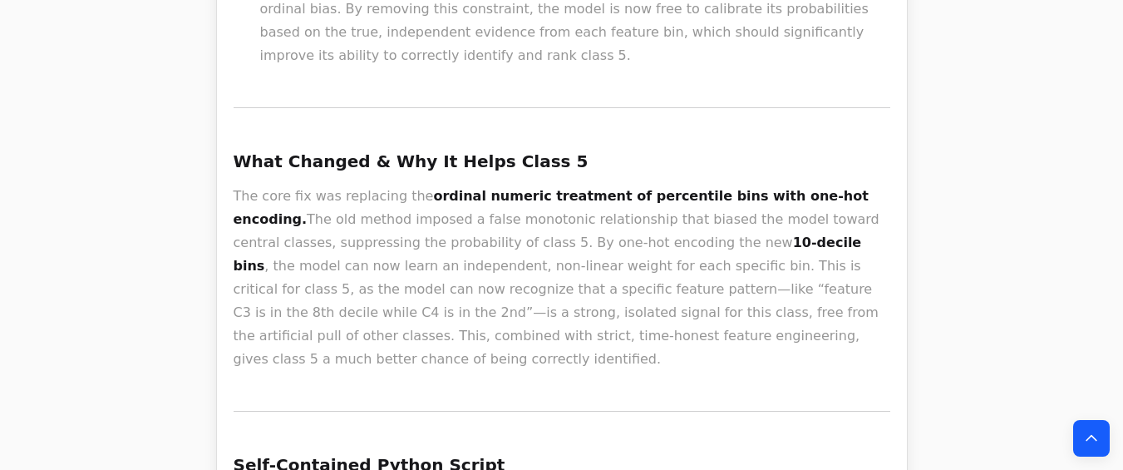
scroll to position [3027, 0]
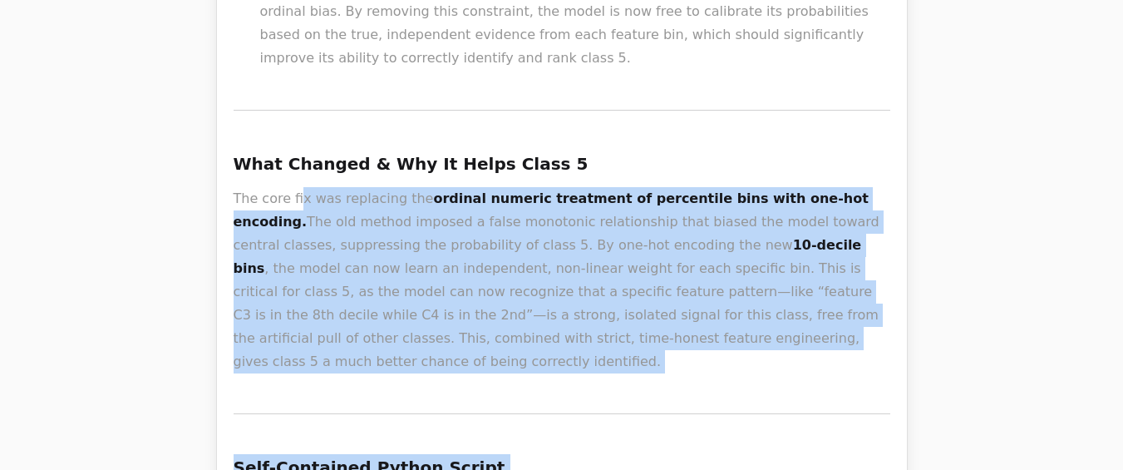
drag, startPoint x: 615, startPoint y: 273, endPoint x: 296, endPoint y: 116, distance: 355.5
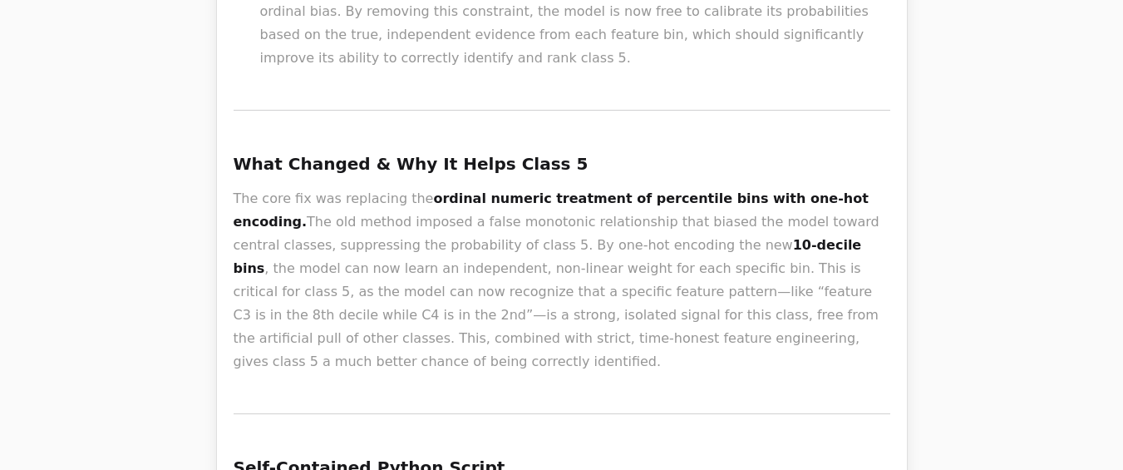
click at [625, 279] on p "The core fix was replacing the ordinal numeric treatment of percentile bins wit…" at bounding box center [562, 280] width 657 height 186
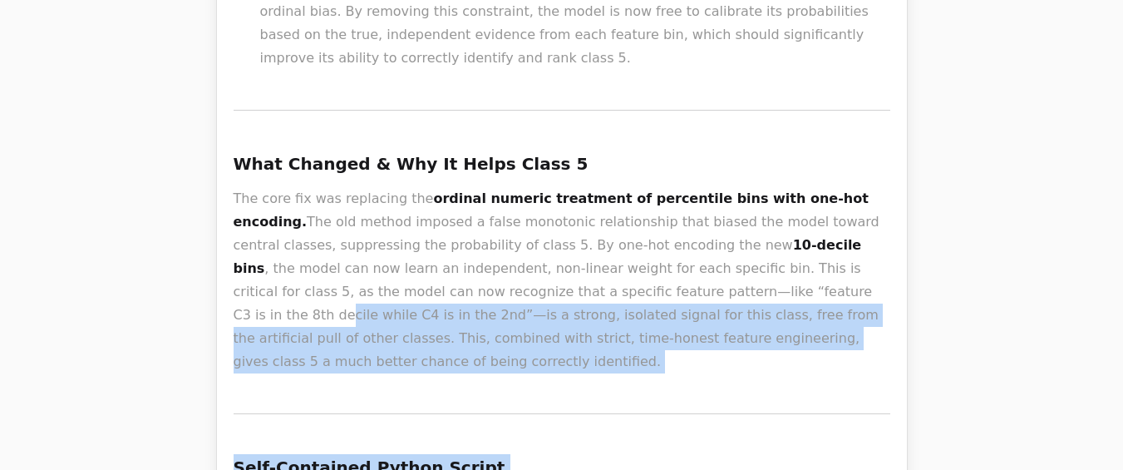
drag, startPoint x: 605, startPoint y: 271, endPoint x: 513, endPoint y: 220, distance: 105.3
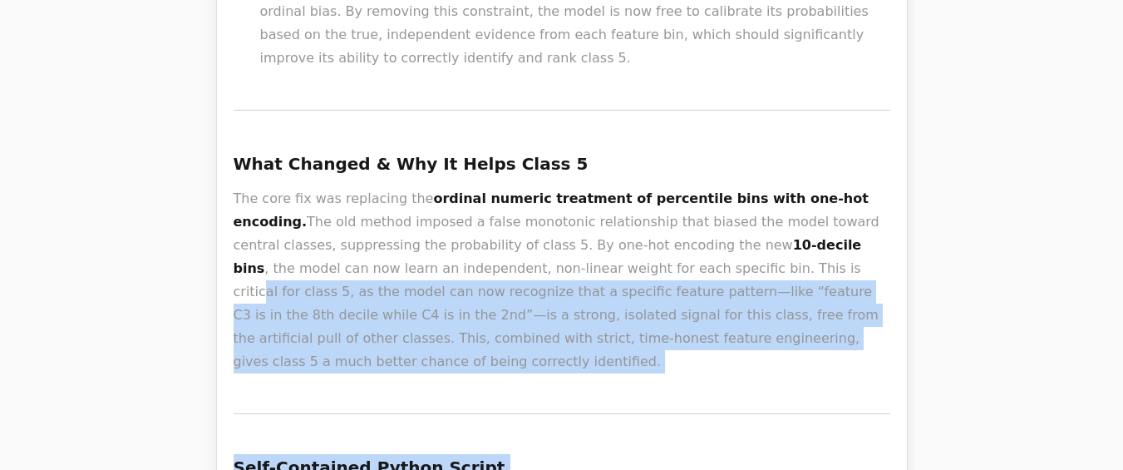
drag, startPoint x: 605, startPoint y: 271, endPoint x: 535, endPoint y: 191, distance: 106.6
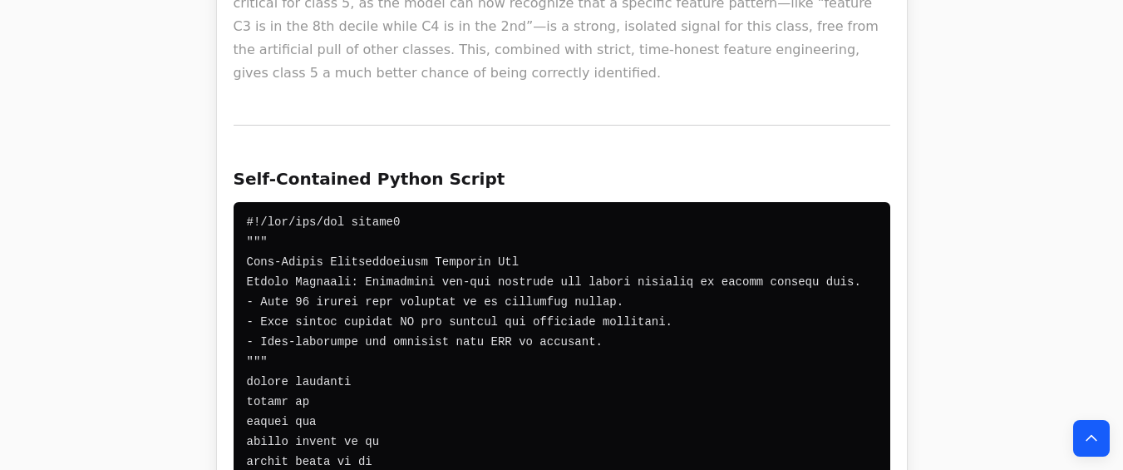
scroll to position [3892, 0]
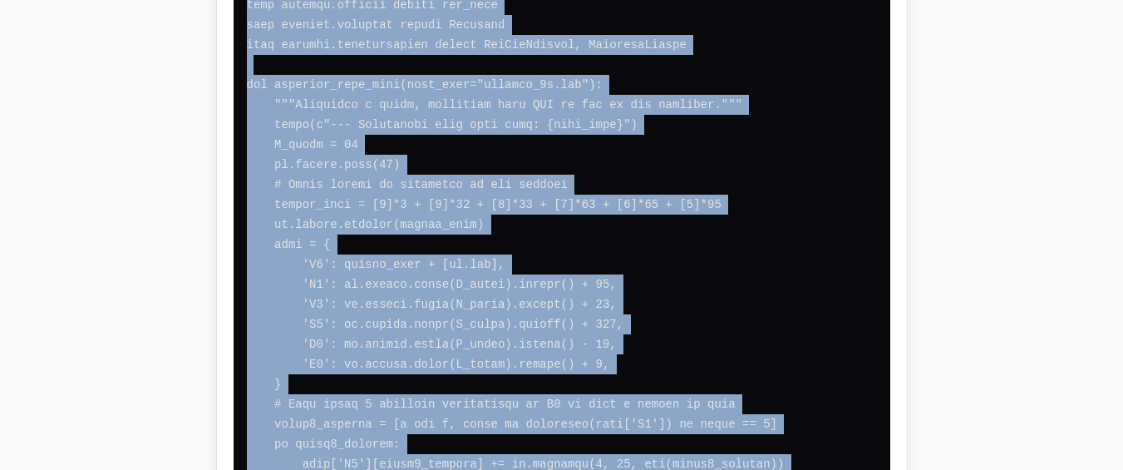
copy body "LO\I (D) /S·A Consectet Adip Elitsedd Eiusmod Temp Inci utlabor etdolor Magnaal…"
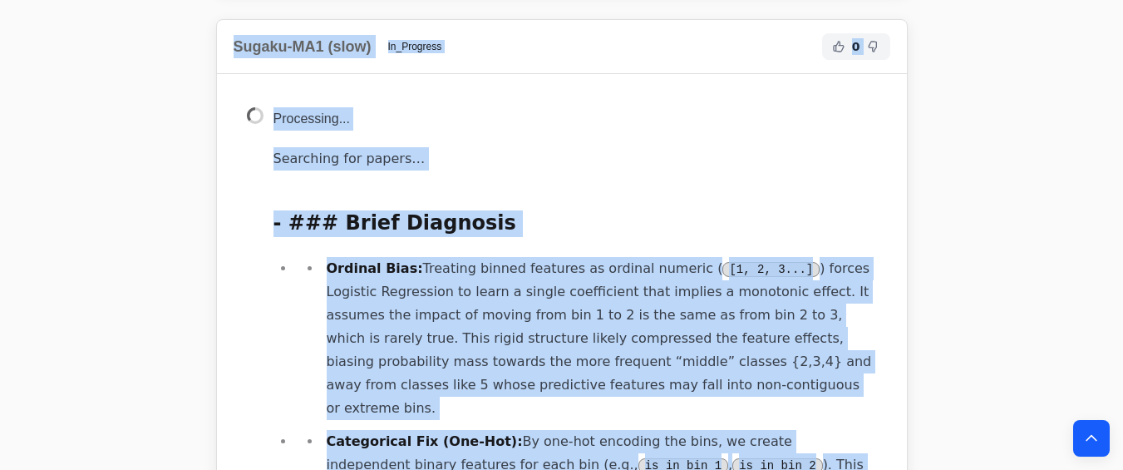
scroll to position [7928, 0]
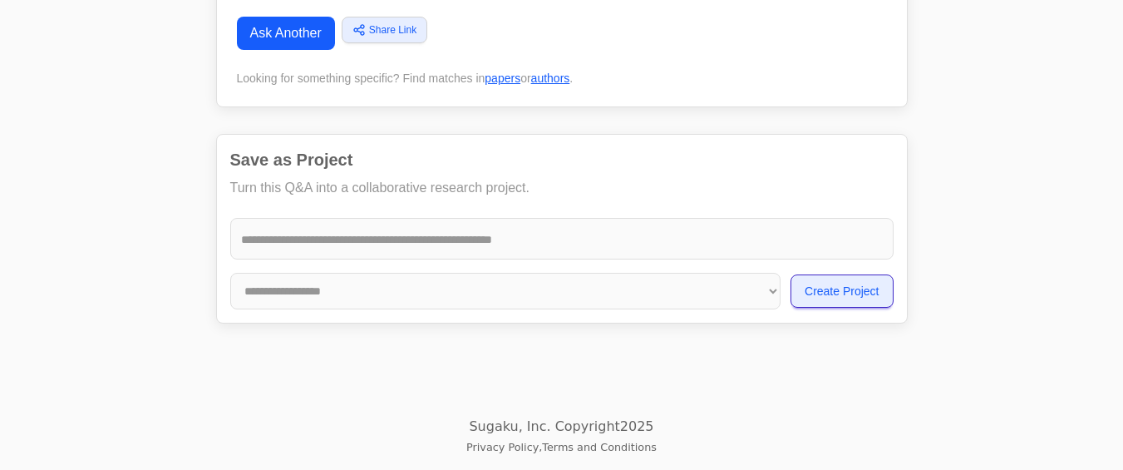
drag, startPoint x: 363, startPoint y: 148, endPoint x: 333, endPoint y: 91, distance: 65.1
click pre
drag, startPoint x: 248, startPoint y: 415, endPoint x: 277, endPoint y: 502, distance: 92.0
click pre
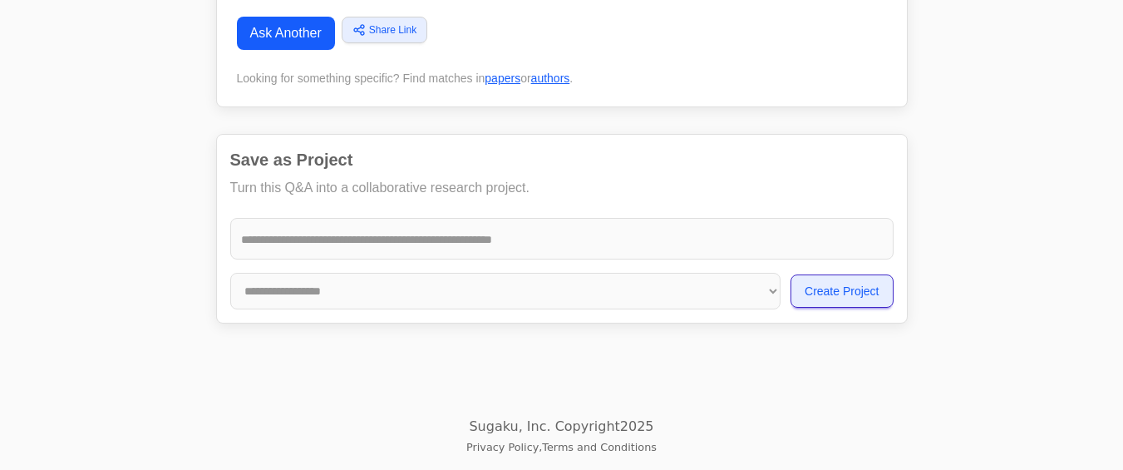
click pre
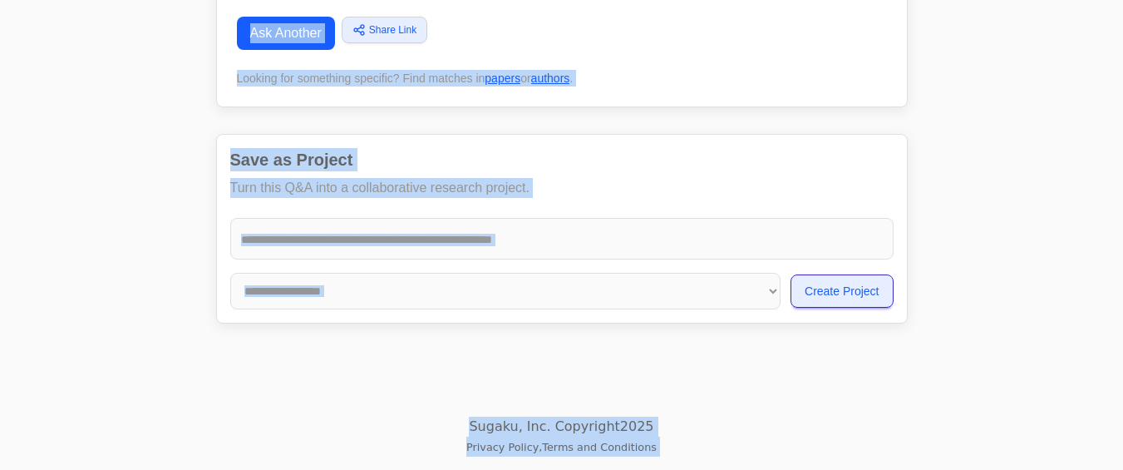
copy body "LO\I (D) /S·A Consectet Adip Elitsedd Eiusmod Temp Inci utlabor etdolor Magnaal…"
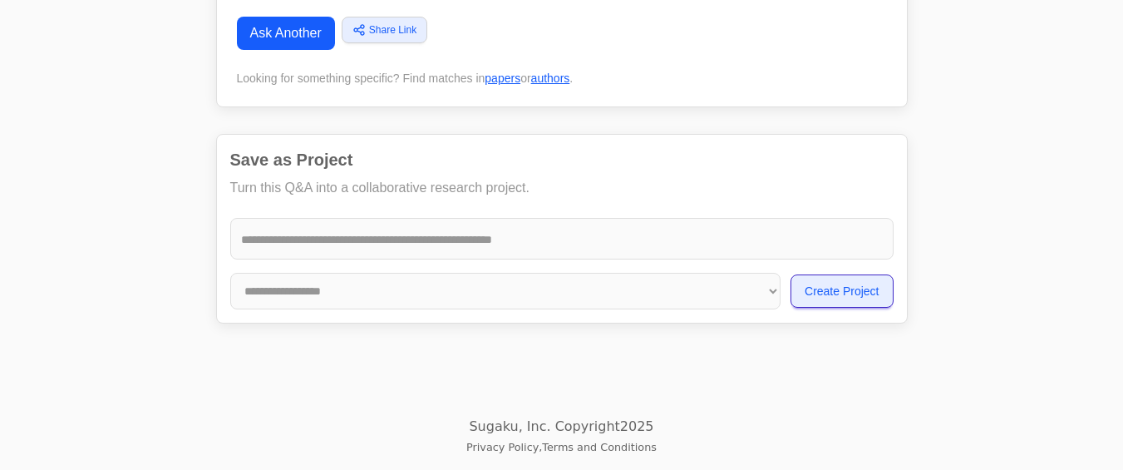
drag, startPoint x: 384, startPoint y: 159, endPoint x: 314, endPoint y: 112, distance: 84.0
click code
drag, startPoint x: 257, startPoint y: 146, endPoint x: 248, endPoint y: 120, distance: 27.4
drag, startPoint x: 251, startPoint y: 140, endPoint x: 361, endPoint y: 121, distance: 111.3
click pre
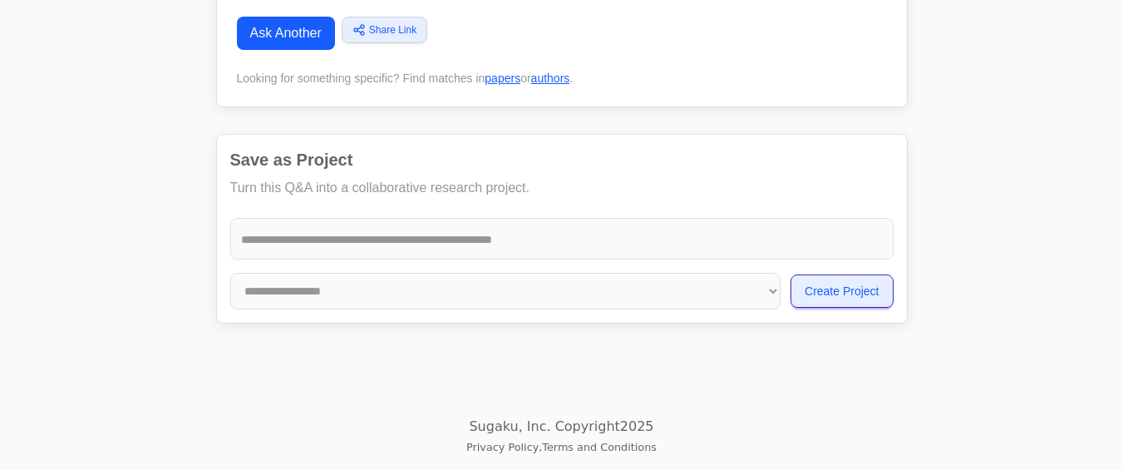
drag, startPoint x: 416, startPoint y: 130, endPoint x: 253, endPoint y: 61, distance: 177.0
click pre
drag, startPoint x: 410, startPoint y: 126, endPoint x: 411, endPoint y: 227, distance: 100.6
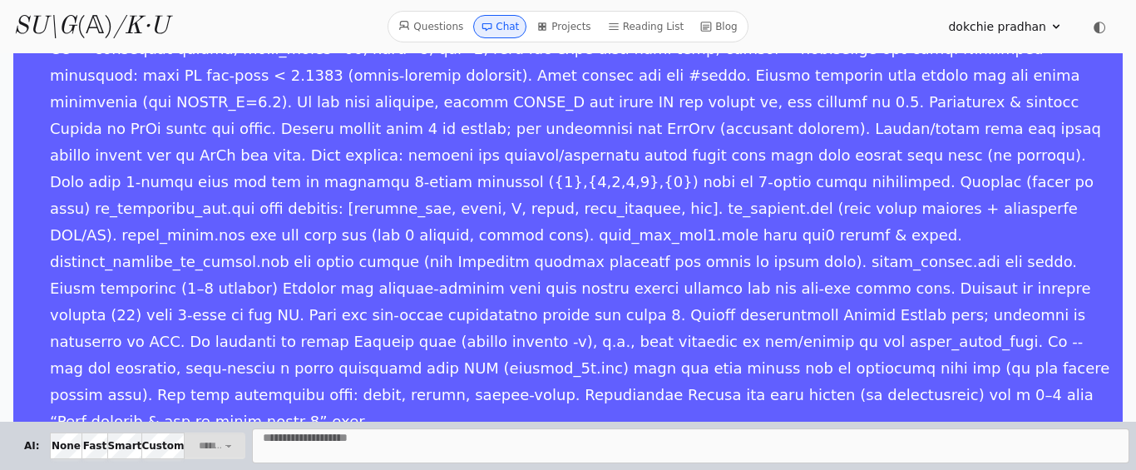
scroll to position [473, 0]
